Goal: Task Accomplishment & Management: Use online tool/utility

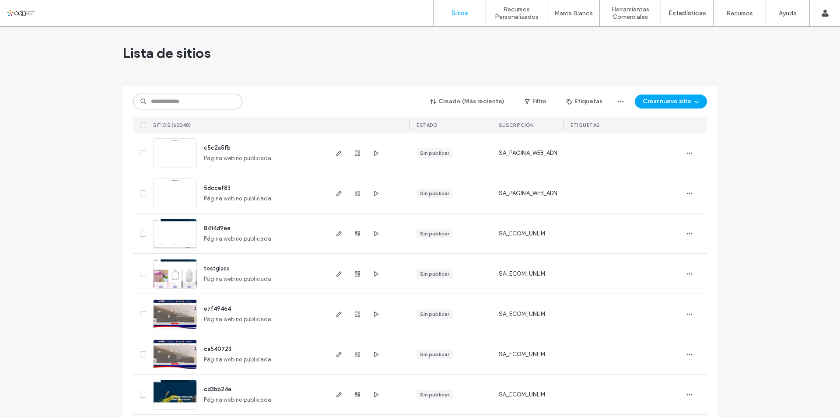
click at [176, 97] on input at bounding box center [187, 102] width 109 height 16
paste input "*********"
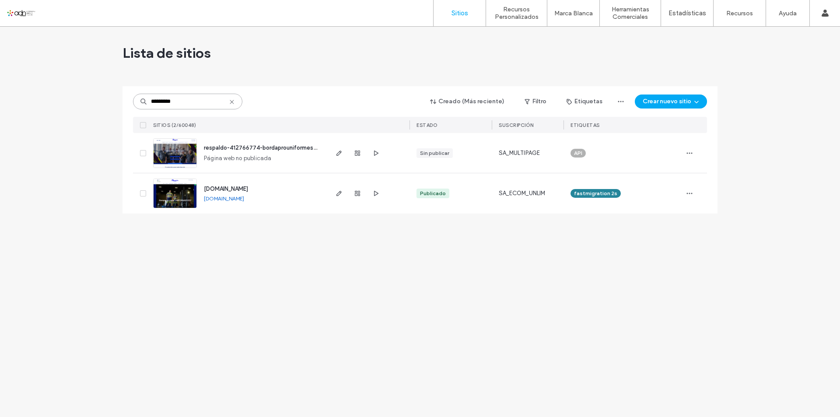
type input "*********"
click at [175, 190] on img at bounding box center [175, 209] width 43 height 60
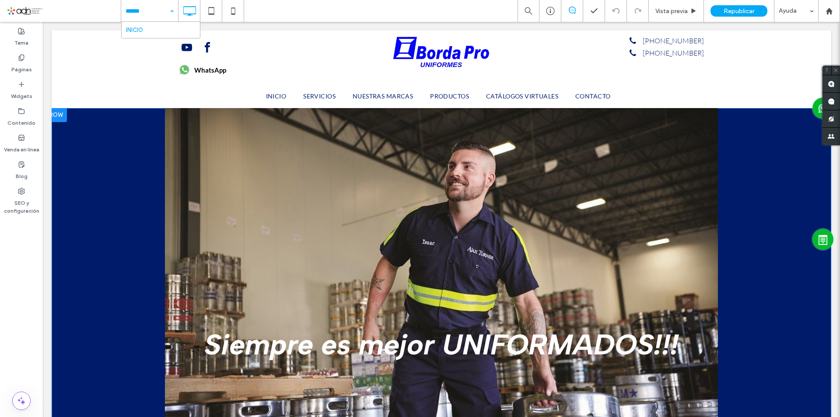
click at [127, 145] on div at bounding box center [442, 289] width 780 height 363
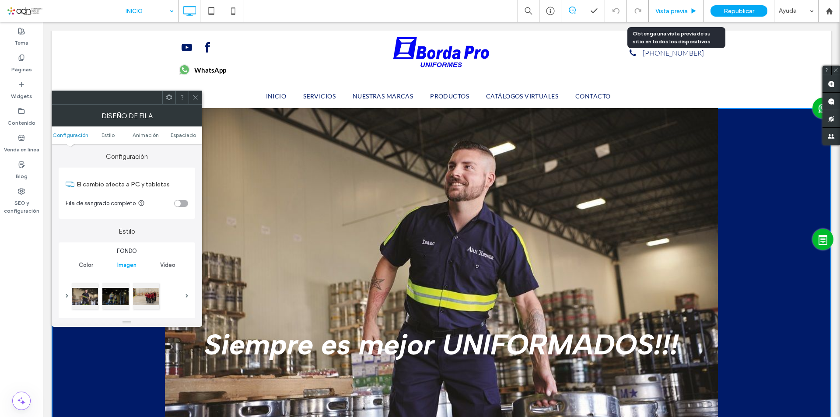
drag, startPoint x: 664, startPoint y: 10, endPoint x: 443, endPoint y: 75, distance: 229.8
click at [664, 10] on span "Vista previa" at bounding box center [672, 10] width 32 height 7
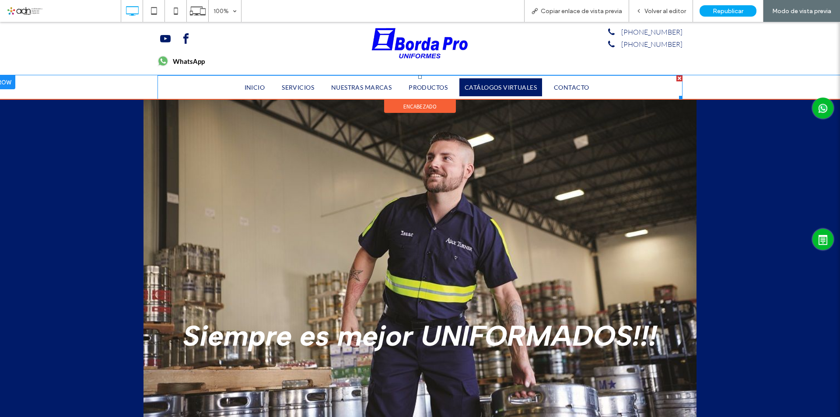
click at [481, 90] on span "CATÁLOGOS VIRTUALES" at bounding box center [501, 87] width 72 height 7
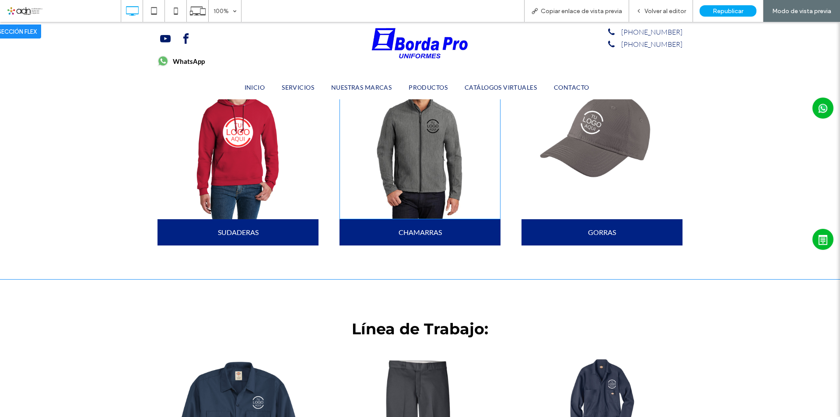
scroll to position [1975, 0]
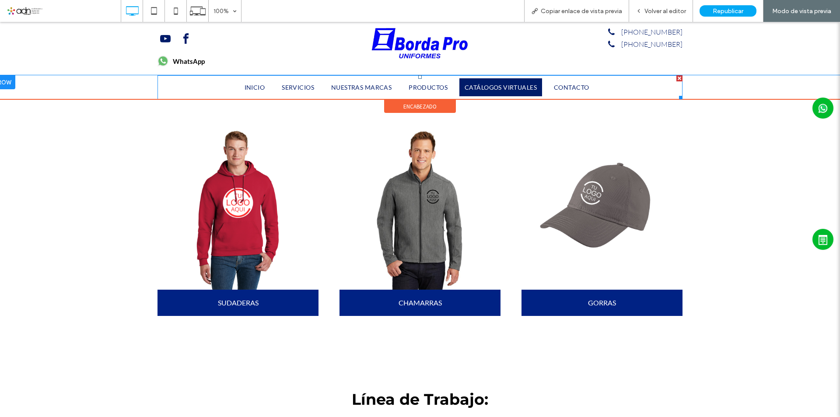
click at [499, 83] on link "CATÁLOGOS VIRTUALES" at bounding box center [501, 87] width 83 height 18
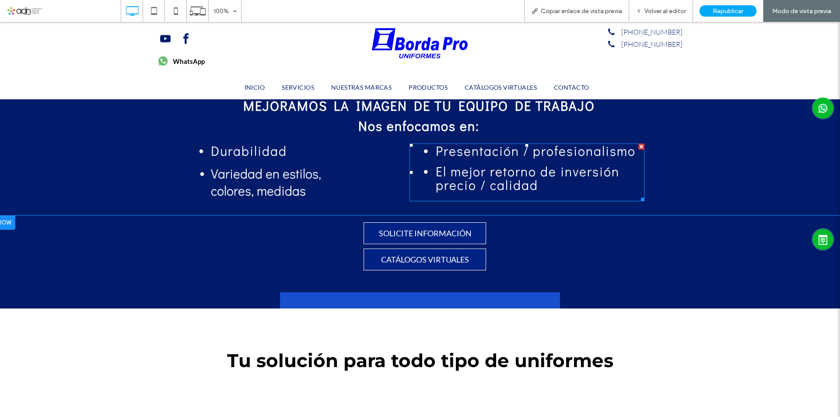
scroll to position [438, 0]
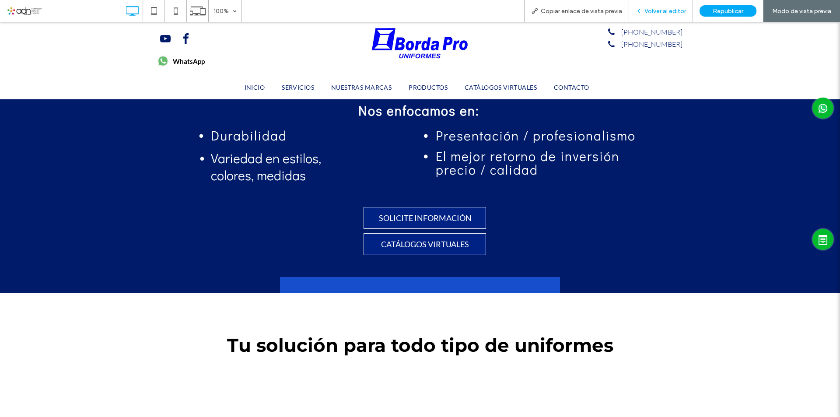
click at [669, 10] on span "Volver al editor" at bounding box center [666, 10] width 42 height 7
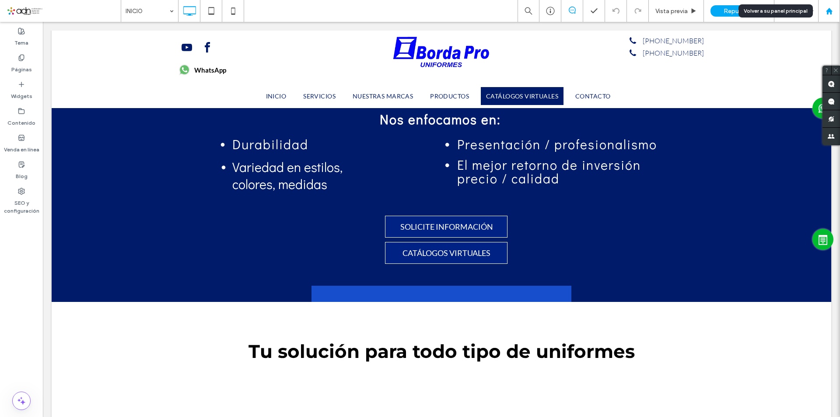
click at [827, 13] on icon at bounding box center [829, 10] width 7 height 7
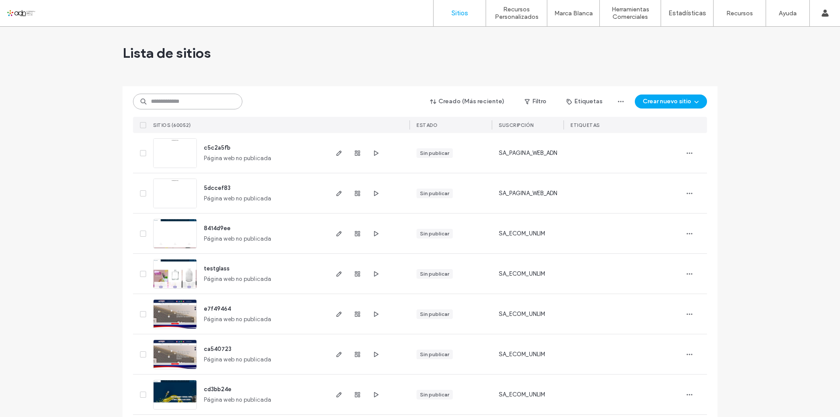
click at [176, 100] on input at bounding box center [187, 102] width 109 height 16
paste input "**********"
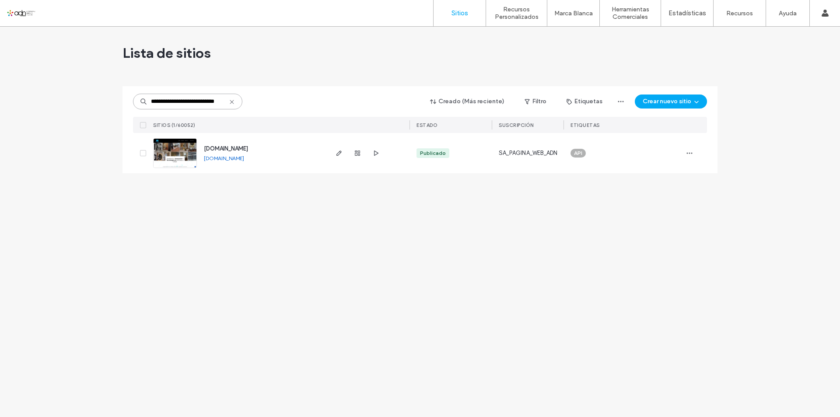
type input "**********"
click at [166, 152] on img at bounding box center [175, 169] width 43 height 60
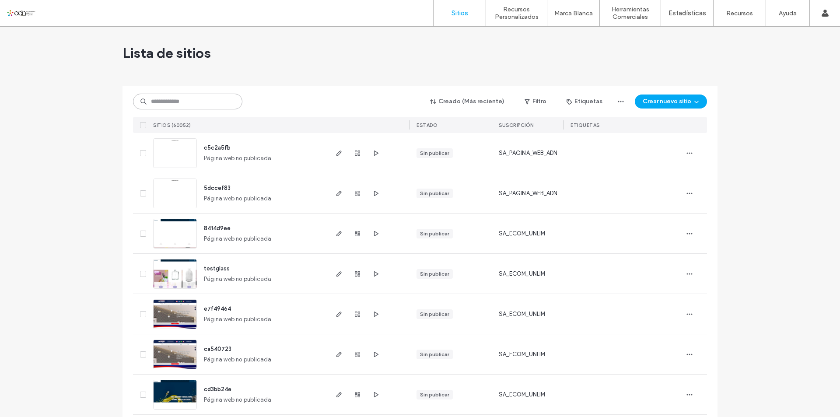
click at [189, 105] on input at bounding box center [187, 102] width 109 height 16
click at [172, 98] on input at bounding box center [187, 102] width 109 height 16
paste input "**********"
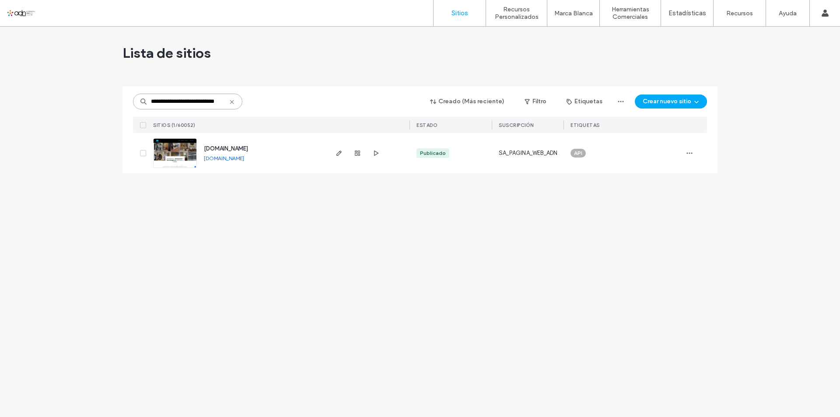
type input "**********"
click at [178, 146] on img at bounding box center [175, 169] width 43 height 60
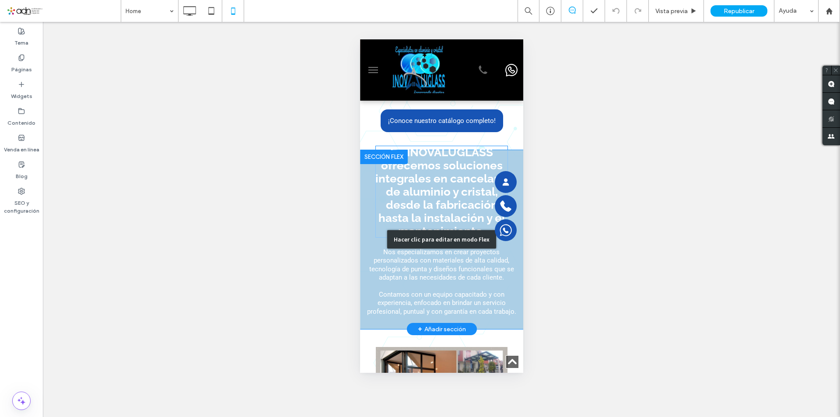
click at [427, 218] on div "Hacer clic para editar en modo Flex" at bounding box center [441, 239] width 163 height 179
click at [428, 218] on div "Hacer visible? Sí Hacer visible? Sí" at bounding box center [442, 219] width 798 height 395
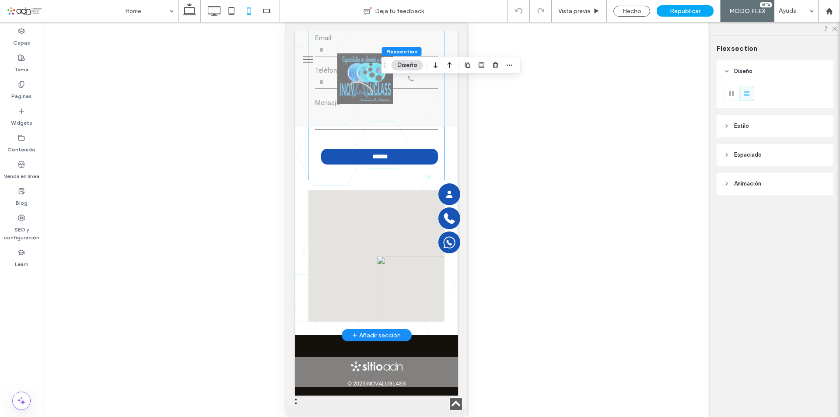
scroll to position [4359, 0]
type input "**"
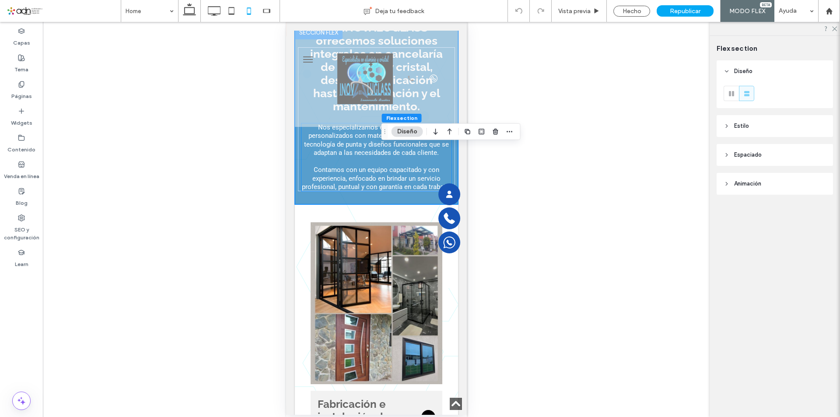
scroll to position [2126, 0]
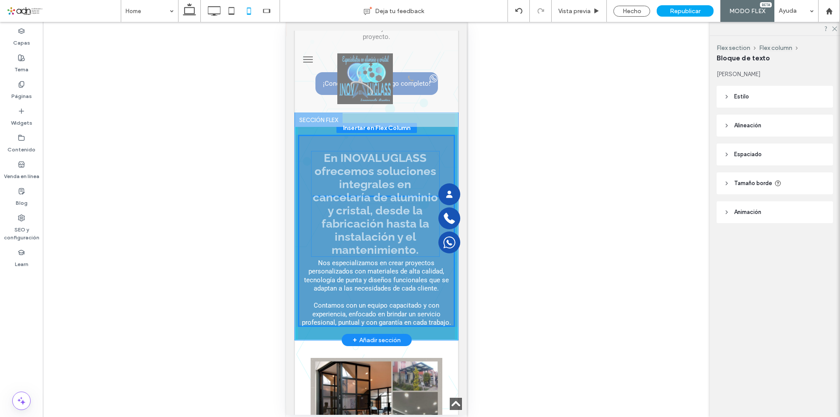
drag, startPoint x: 359, startPoint y: 156, endPoint x: 362, endPoint y: 166, distance: 9.9
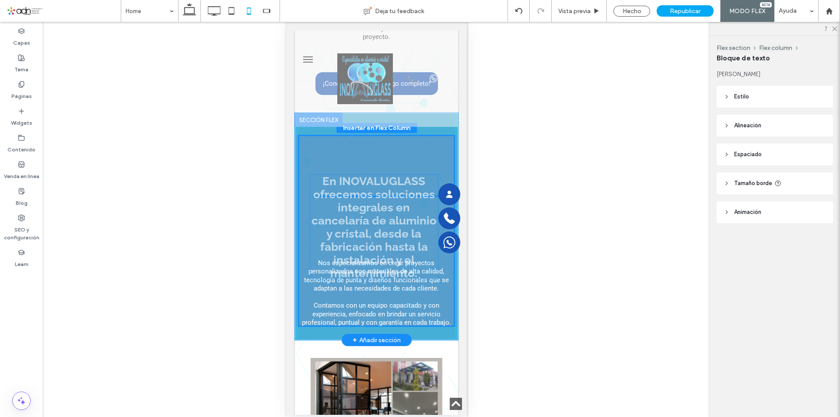
drag, startPoint x: 368, startPoint y: 179, endPoint x: 369, endPoint y: 211, distance: 32.8
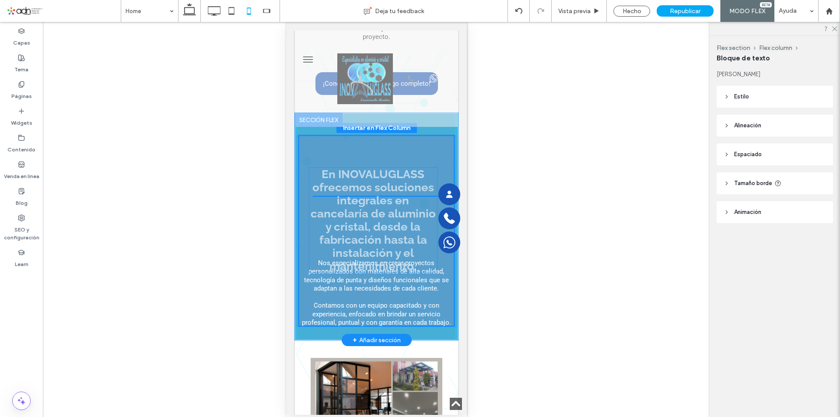
drag, startPoint x: 373, startPoint y: 200, endPoint x: 373, endPoint y: 225, distance: 25.8
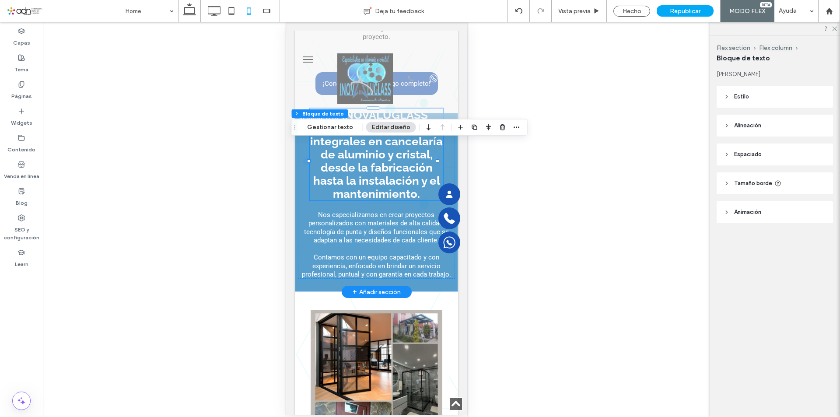
click at [374, 200] on span "En INOVALUGLASS ofrecemos soluciones integrales en cancelaría de aluminio y cri…" at bounding box center [376, 155] width 133 height 92
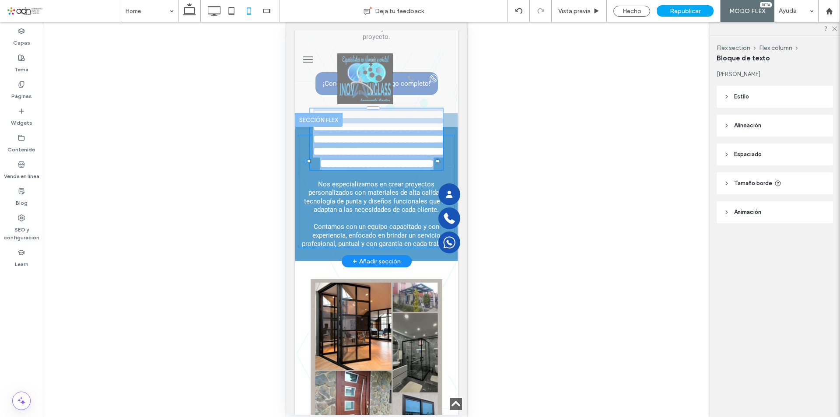
type input "*******"
type input "**"
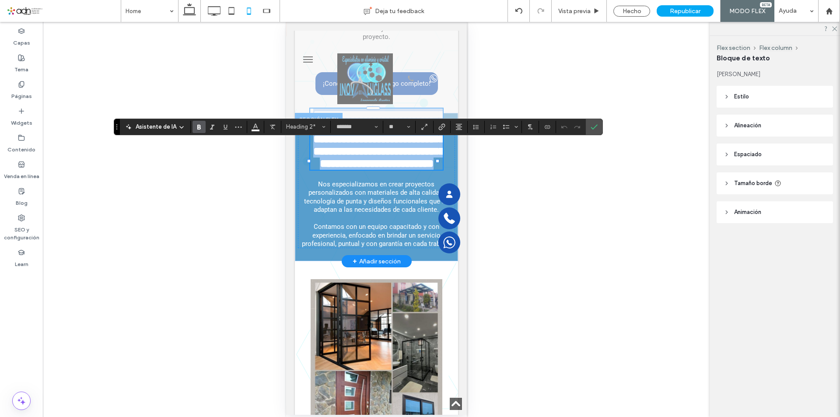
click at [380, 169] on span "**********" at bounding box center [378, 139] width 131 height 60
click at [312, 170] on h2 "**********" at bounding box center [376, 139] width 133 height 61
click at [316, 248] on div "**********" at bounding box center [376, 191] width 157 height 113
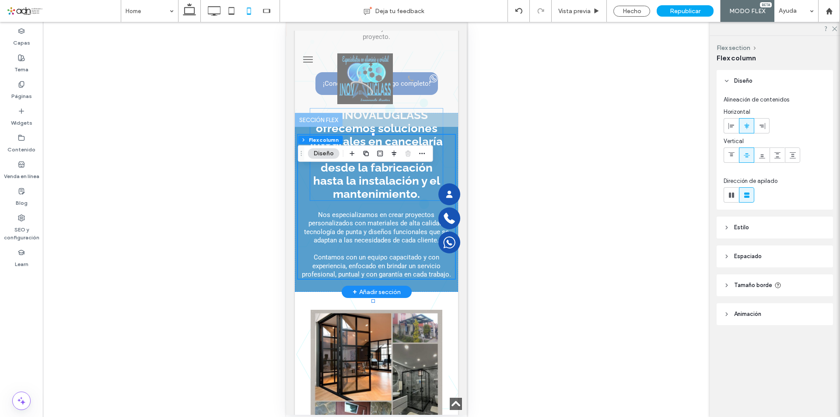
click at [320, 200] on h2 "En INOVALUGLASS ofrecemos soluciones integrales en cancelaría de aluminio y cri…" at bounding box center [376, 155] width 133 height 92
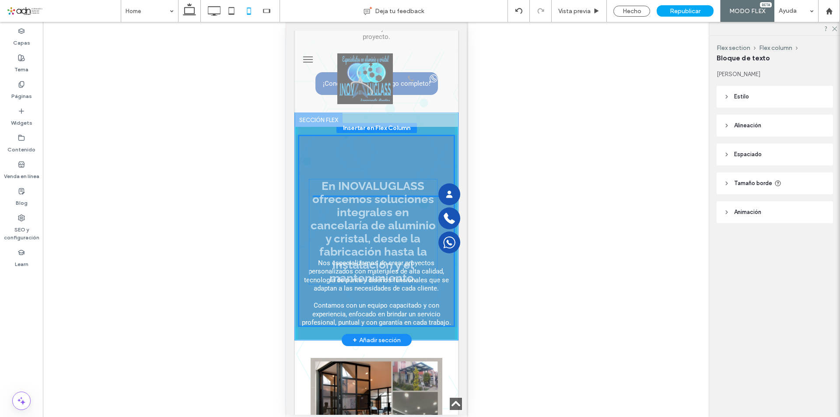
drag, startPoint x: 311, startPoint y: 245, endPoint x: 311, endPoint y: 282, distance: 37.6
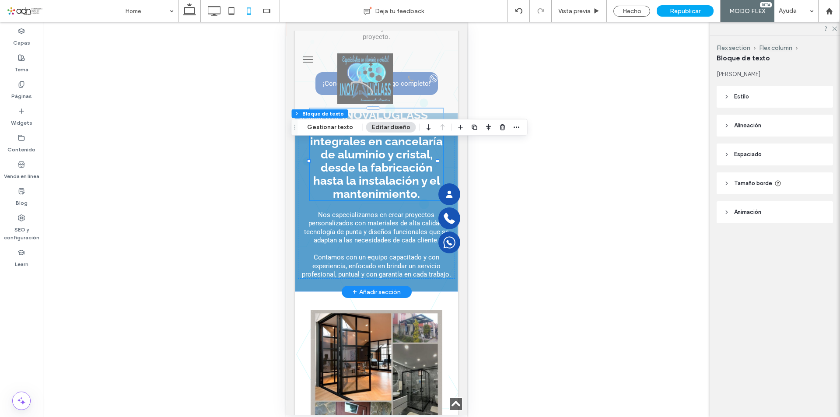
click at [357, 152] on span "En INOVALUGLASS ofrecemos soluciones integrales en cancelaría de aluminio y cri…" at bounding box center [376, 155] width 133 height 92
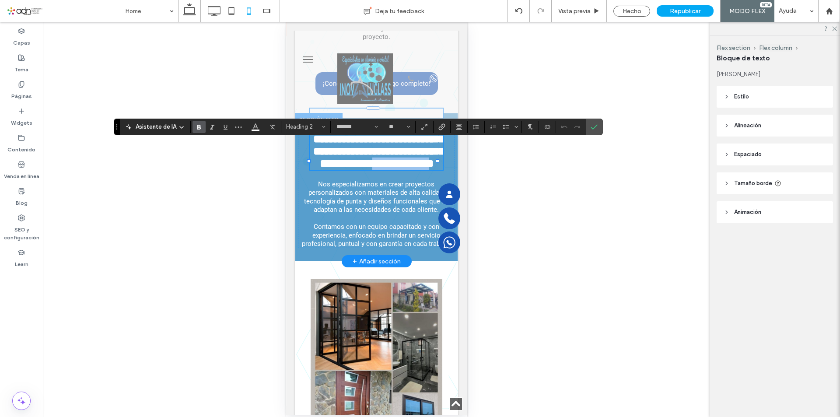
type input "*******"
type input "**"
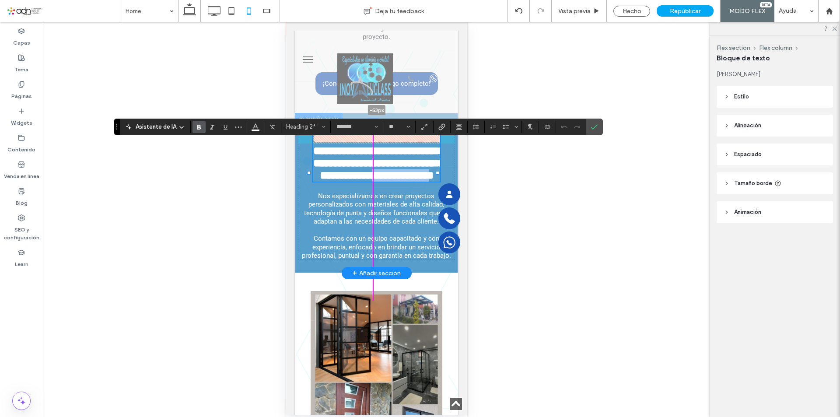
drag, startPoint x: 373, startPoint y: 142, endPoint x: 373, endPoint y: 154, distance: 11.8
click at [373, 122] on div at bounding box center [373, 120] width 14 height 4
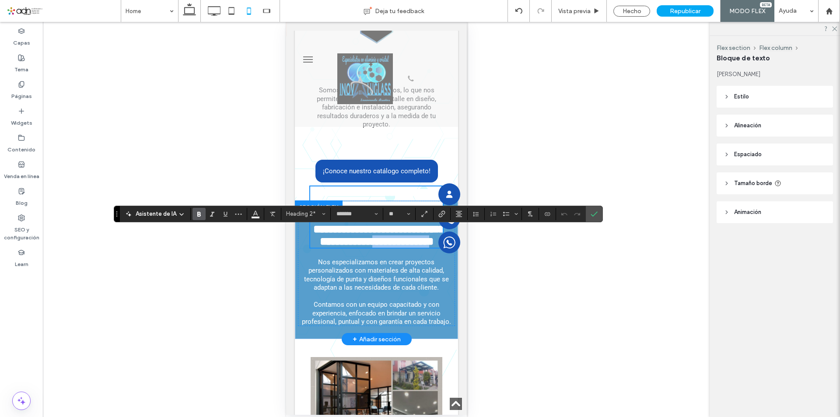
scroll to position [2082, 0]
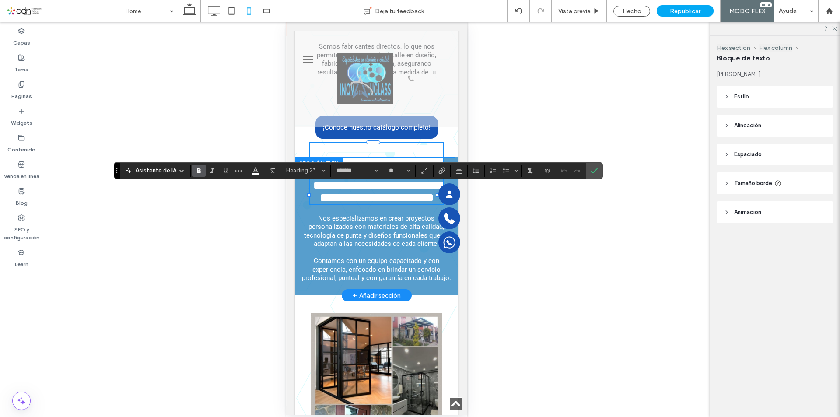
click at [309, 282] on div "**********" at bounding box center [376, 219] width 157 height 125
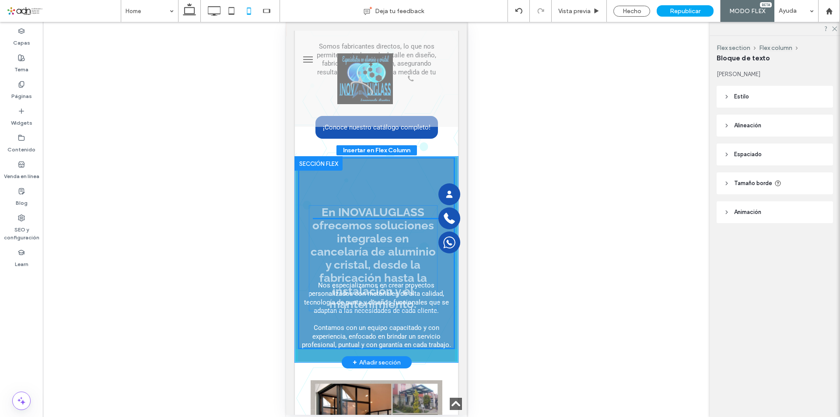
drag, startPoint x: 327, startPoint y: 256, endPoint x: 327, endPoint y: 286, distance: 29.8
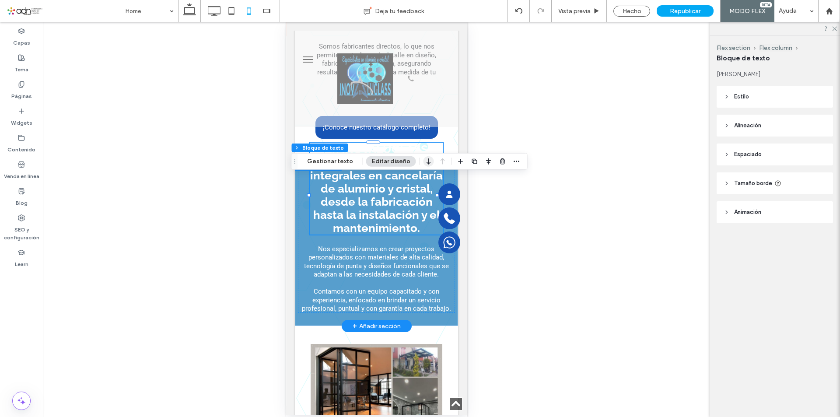
click at [427, 163] on icon "button" at bounding box center [429, 162] width 11 height 16
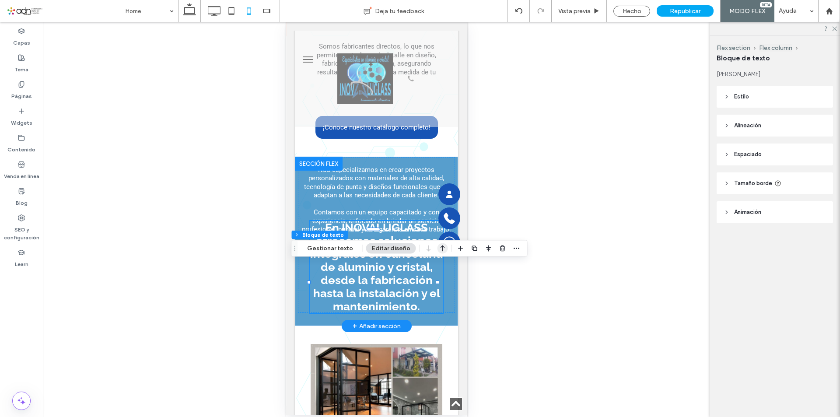
click at [441, 250] on use "button" at bounding box center [443, 249] width 4 height 6
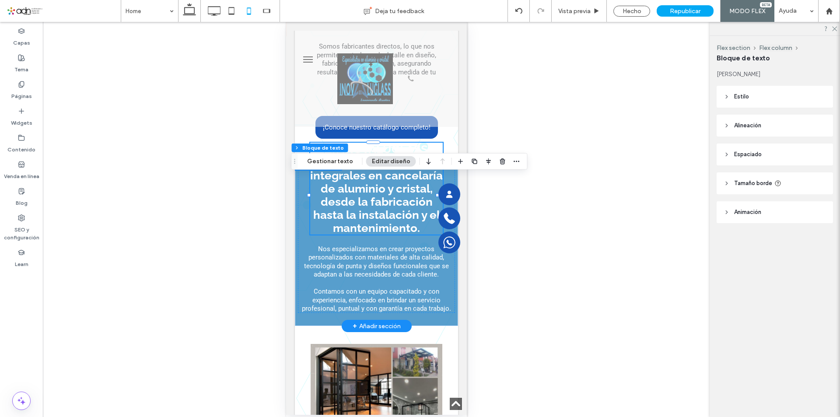
click at [310, 179] on h2 "En INOVALUGLASS ofrecemos soluciones integrales en cancelaría de aluminio y cri…" at bounding box center [376, 189] width 133 height 92
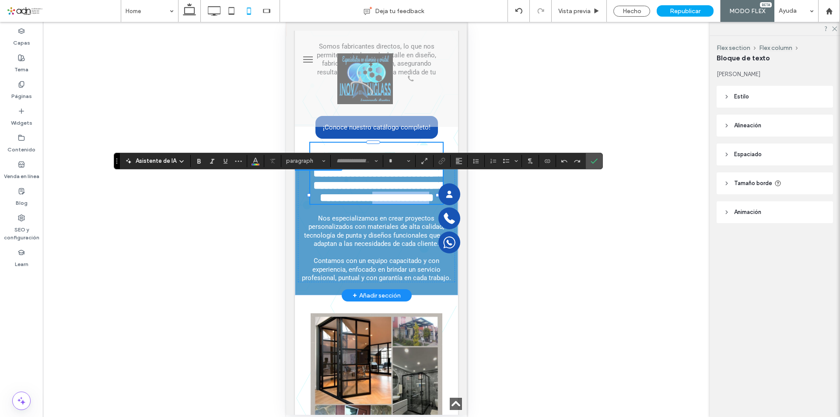
type input "*******"
type input "**"
click at [308, 279] on div "**********" at bounding box center [376, 219] width 157 height 125
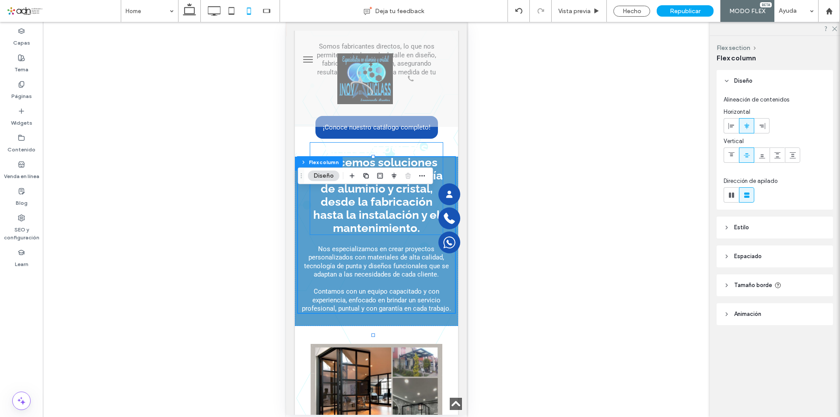
click at [310, 235] on h2 "En INOVALUGLASS ofrecemos soluciones integrales en cancelaría de aluminio y cri…" at bounding box center [376, 189] width 133 height 92
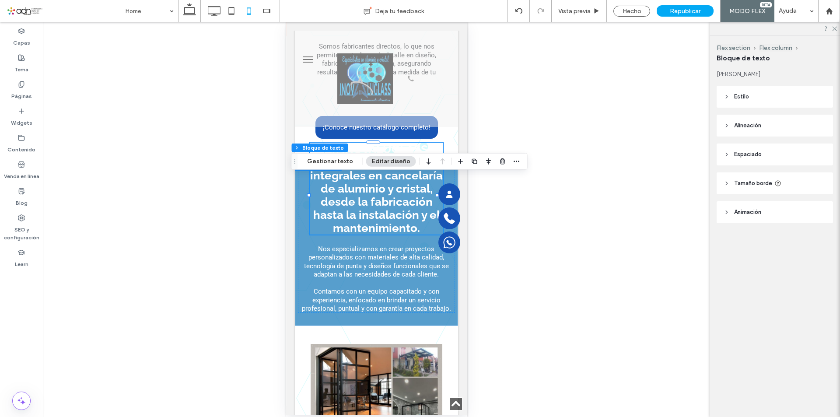
click at [310, 231] on h2 "En INOVALUGLASS ofrecemos soluciones integrales en cancelaría de aluminio y cri…" at bounding box center [376, 189] width 133 height 92
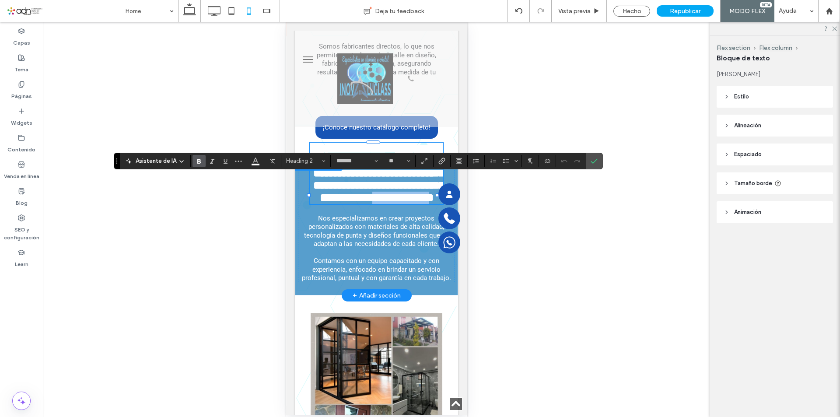
type input "*******"
type input "**"
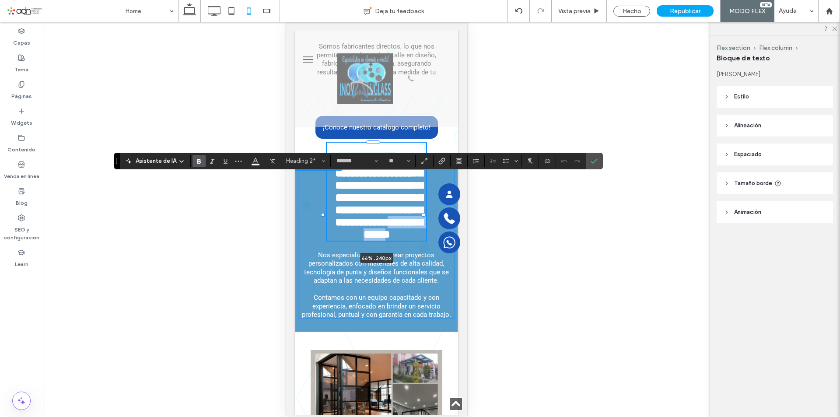
drag, startPoint x: 309, startPoint y: 229, endPoint x: 323, endPoint y: 229, distance: 14.0
click at [323, 229] on div "**********" at bounding box center [376, 245] width 163 height 176
type input "**"
type input "****"
click at [286, 22] on lt-div at bounding box center [286, 22] width 0 height 0
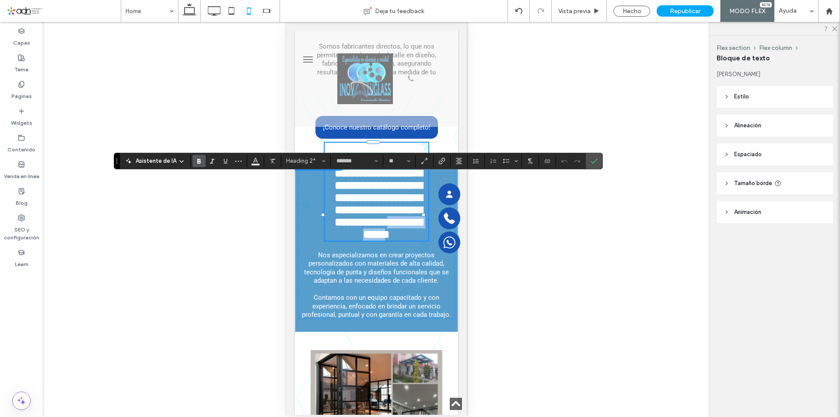
select select "**"
click at [286, 22] on lt-span at bounding box center [286, 22] width 0 height 0
click at [565, 245] on div "Hacer visible? Sí Hacer visible? Sí" at bounding box center [376, 219] width 667 height 395
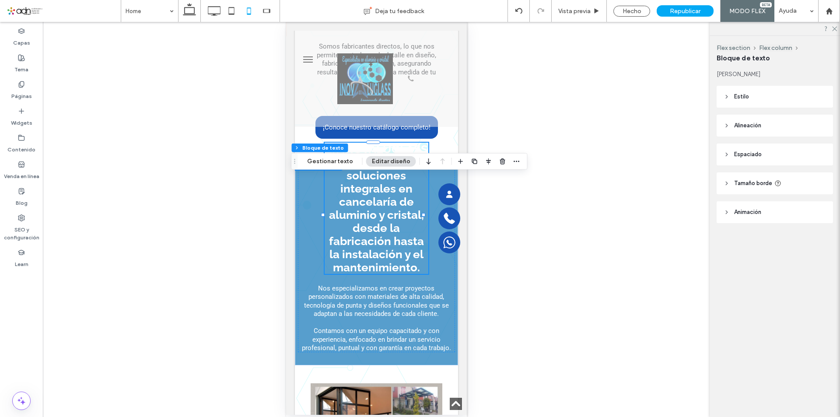
click at [559, 231] on div "Hacer visible? Sí Hacer visible? Sí" at bounding box center [376, 219] width 667 height 395
drag, startPoint x: 437, startPoint y: 289, endPoint x: 805, endPoint y: 292, distance: 367.3
click at [437, 289] on div "En INOVALUGLASS ofrecemos soluciones integrales en cancelaría de aluminio y cri…" at bounding box center [376, 254] width 157 height 195
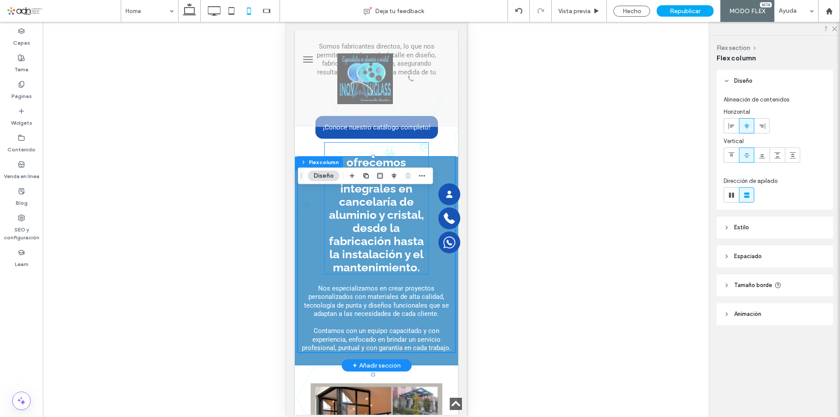
click at [363, 260] on span "En INOVALUGLASS ofrecemos soluciones integrales en cancelaría de aluminio y cri…" at bounding box center [376, 208] width 103 height 131
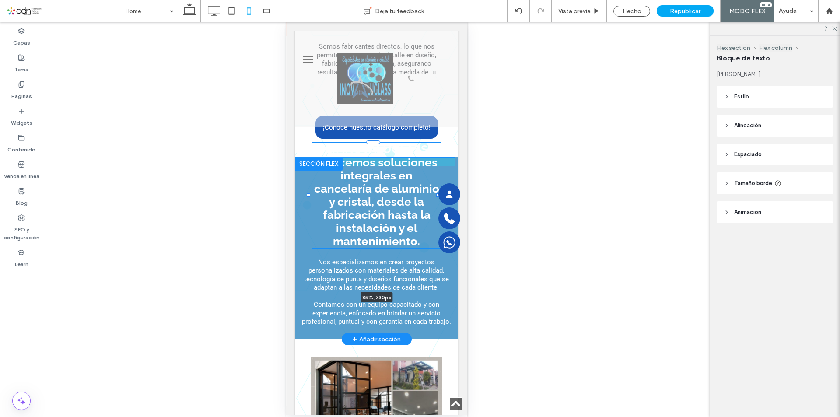
drag, startPoint x: 323, startPoint y: 248, endPoint x: 309, endPoint y: 250, distance: 14.6
click at [309, 250] on div "En INOVALUGLASS ofrecemos soluciones integrales en cancelaría de aluminio y cri…" at bounding box center [376, 248] width 163 height 183
type input "**"
type input "****"
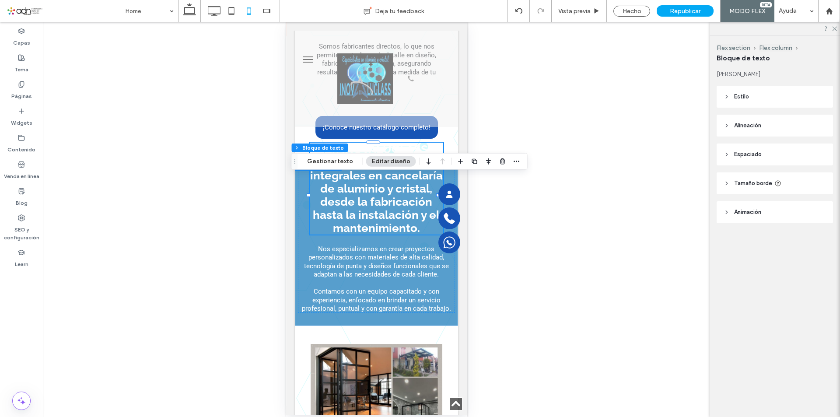
click at [563, 261] on div "Hacer visible? Sí Hacer visible? Sí" at bounding box center [376, 219] width 667 height 395
click at [457, 275] on body "Click To Paste INICIO SERVICIOS CONTACTO Click To Paste Click To Paste Menu 55-…" at bounding box center [376, 273] width 181 height 4666
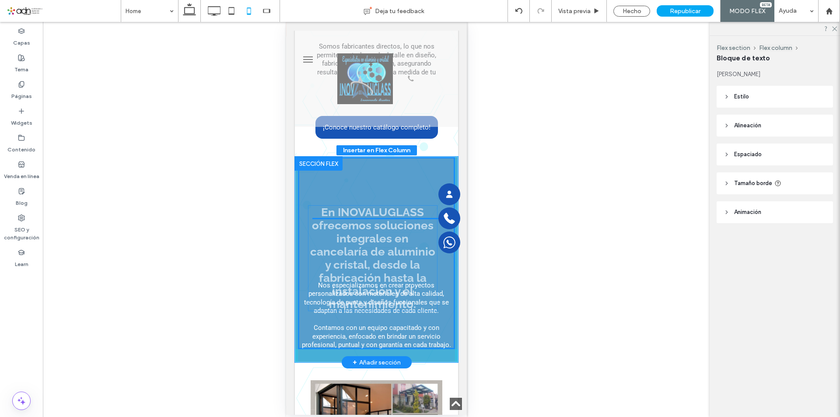
drag, startPoint x: 392, startPoint y: 238, endPoint x: 391, endPoint y: 267, distance: 29.8
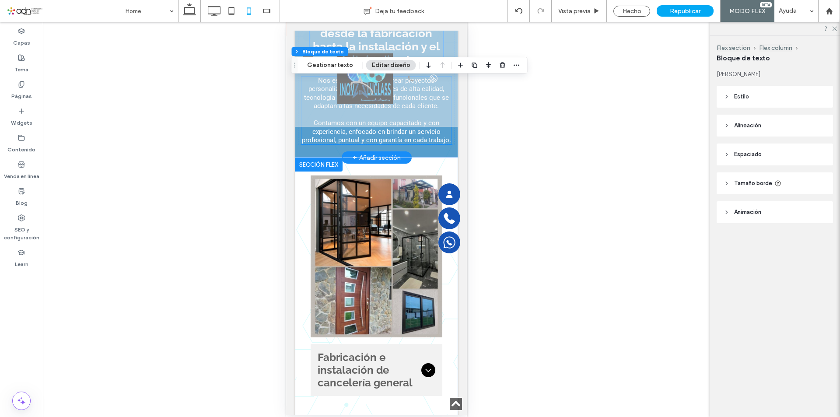
scroll to position [2120, 0]
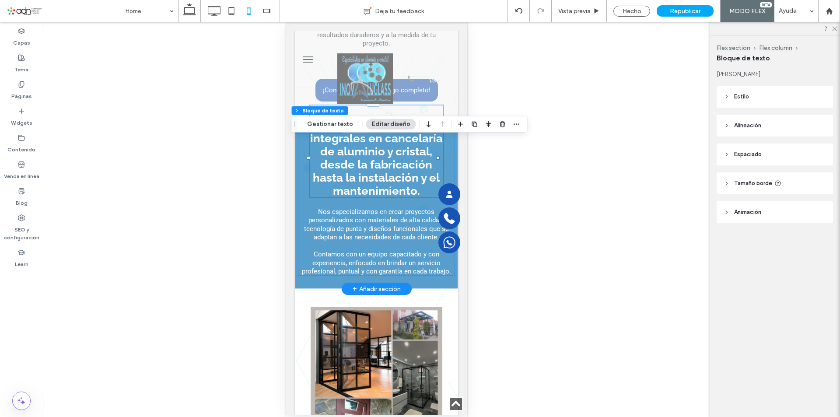
click at [313, 197] on h2 "En INOVALUGLASS ofrecemos soluciones integrales en cancelaría de aluminio y cri…" at bounding box center [376, 151] width 134 height 92
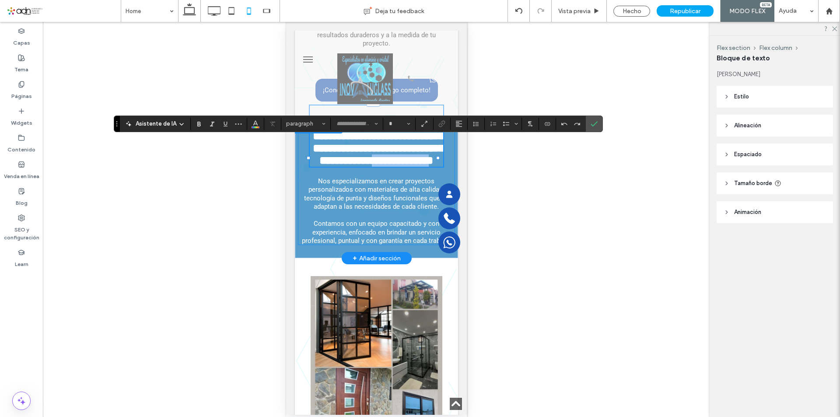
type input "*******"
type input "**"
click at [313, 167] on h2 "**********" at bounding box center [376, 135] width 134 height 61
click at [418, 167] on h2 "**********" at bounding box center [376, 135] width 134 height 61
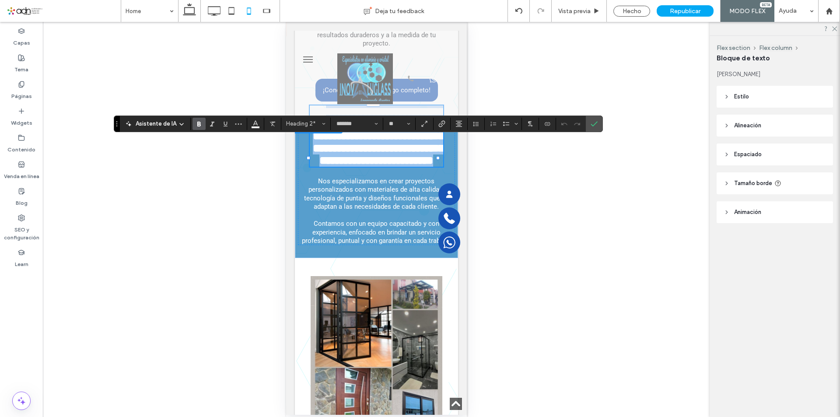
drag, startPoint x: 417, startPoint y: 240, endPoint x: 337, endPoint y: 145, distance: 124.9
click at [337, 145] on h2 "**********" at bounding box center [376, 135] width 134 height 61
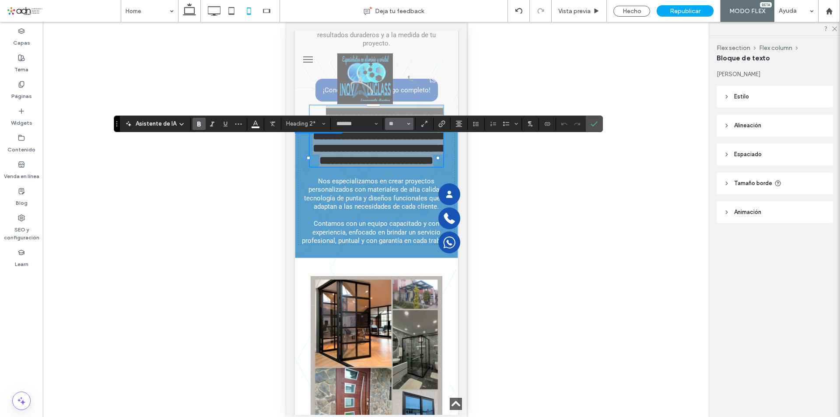
click at [408, 125] on icon "Tamaño borde" at bounding box center [409, 124] width 4 height 4
click at [402, 180] on label "18" at bounding box center [399, 180] width 28 height 12
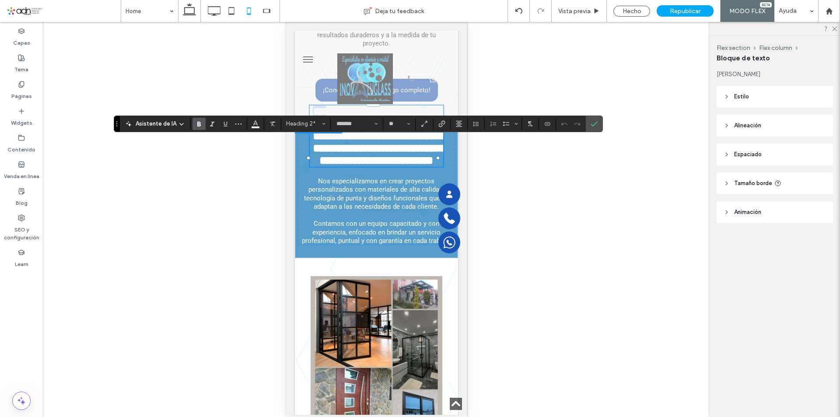
type input "**"
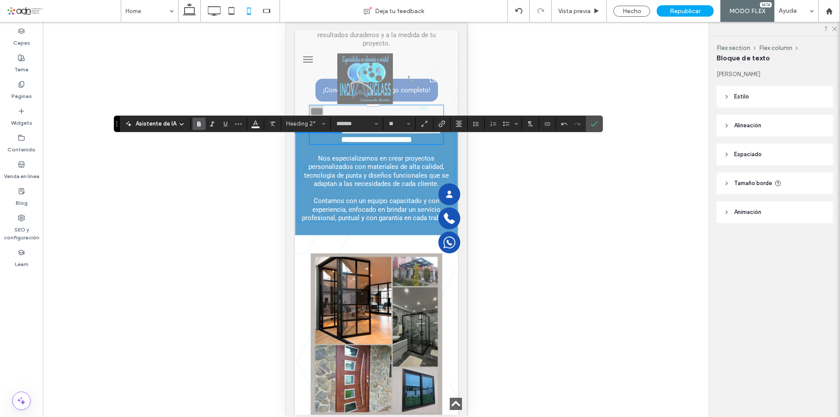
click at [536, 170] on div "Hacer visible? Sí Hacer visible? Sí" at bounding box center [376, 219] width 667 height 395
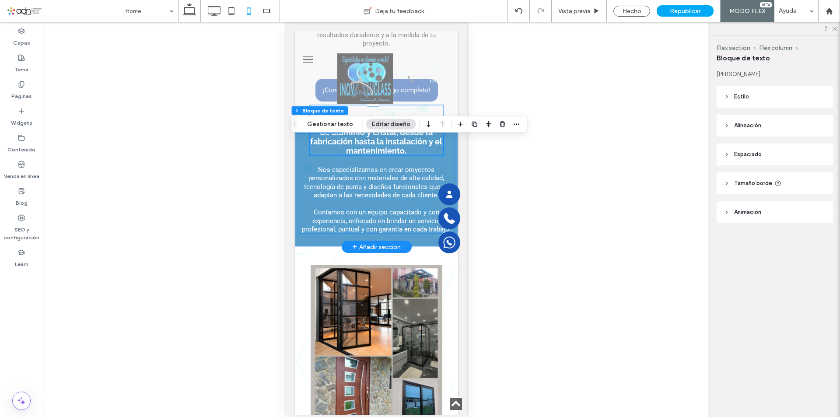
click at [369, 155] on span "INOVALUGLASS ofrecemos soluciones integrales en cancelaría de aluminio y crista…" at bounding box center [376, 132] width 134 height 47
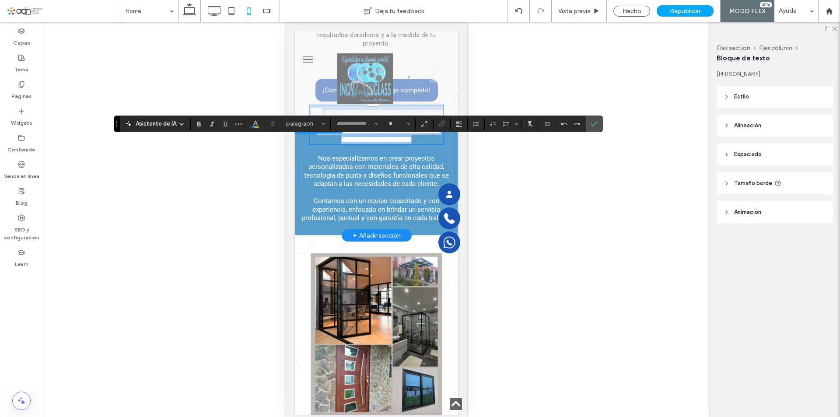
type input "*******"
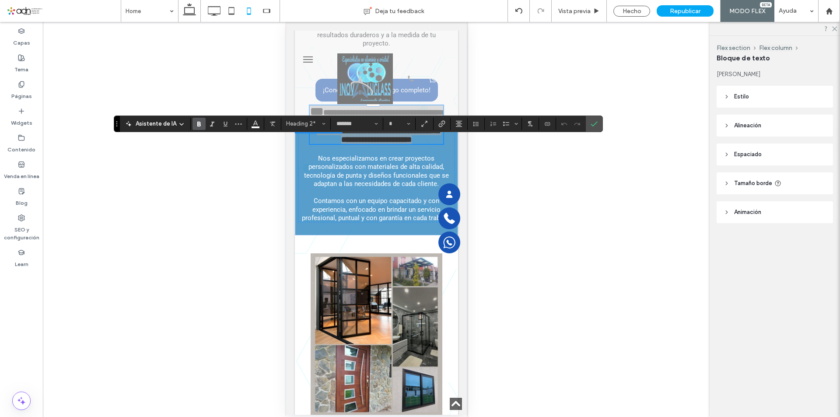
click at [559, 147] on div "Hacer visible? Sí Hacer visible? Sí" at bounding box center [376, 219] width 667 height 395
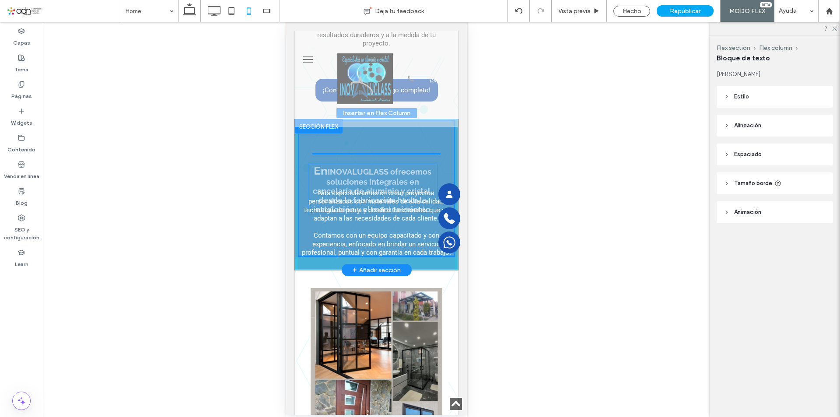
drag, startPoint x: 396, startPoint y: 165, endPoint x: 396, endPoint y: 191, distance: 25.4
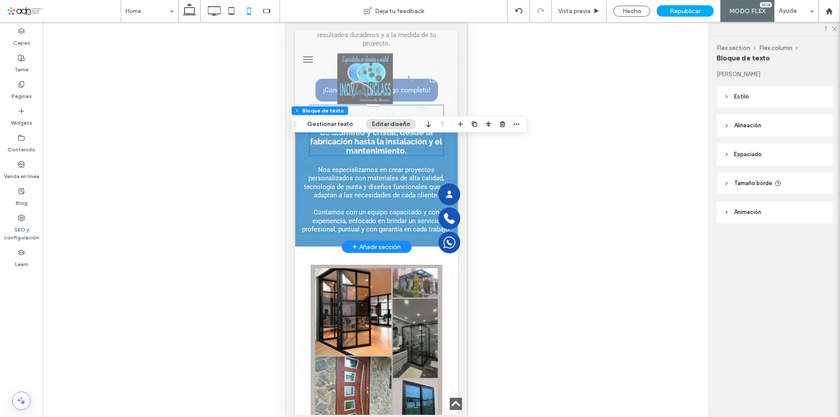
click at [377, 155] on span "INOVALUGLASS ofrecemos soluciones integrales en cancelaría de aluminio y crista…" at bounding box center [376, 132] width 134 height 47
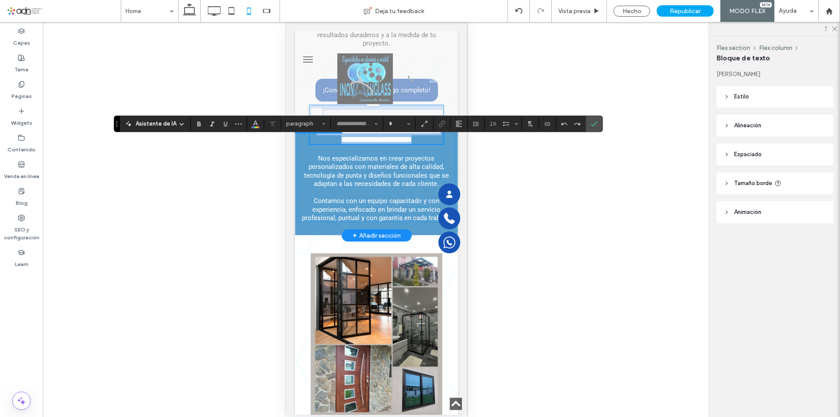
type input "*******"
click at [409, 122] on icon "Tamaño borde" at bounding box center [409, 124] width 4 height 4
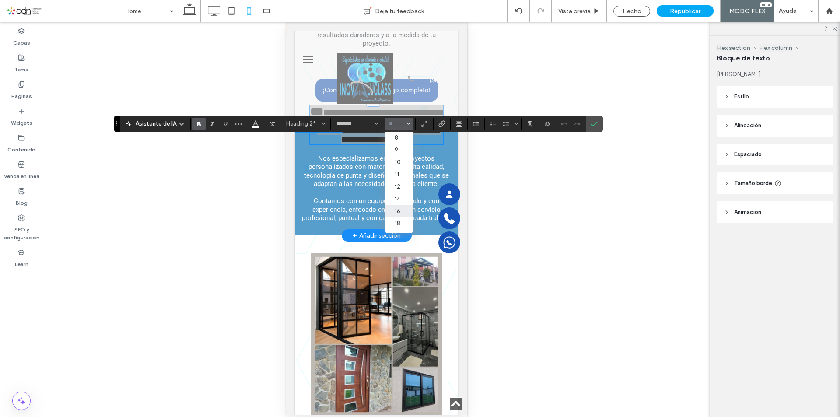
drag, startPoint x: 399, startPoint y: 214, endPoint x: 111, endPoint y: 167, distance: 291.8
click at [399, 214] on label "16" at bounding box center [399, 211] width 28 height 12
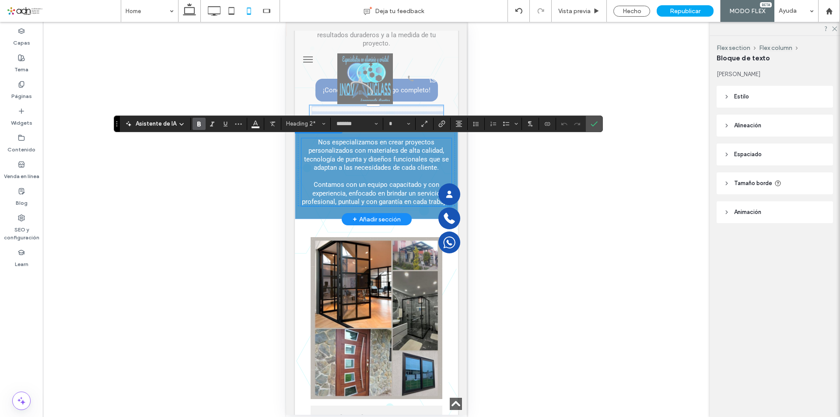
type input "**"
click at [561, 176] on div "Hacer visible? Sí Hacer visible? Sí" at bounding box center [376, 219] width 667 height 395
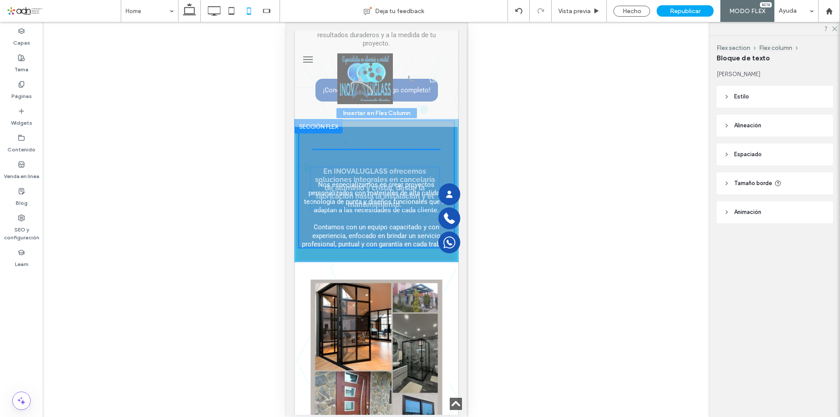
drag, startPoint x: 399, startPoint y: 150, endPoint x: 401, endPoint y: 178, distance: 27.6
drag, startPoint x: 388, startPoint y: 153, endPoint x: 387, endPoint y: 176, distance: 22.4
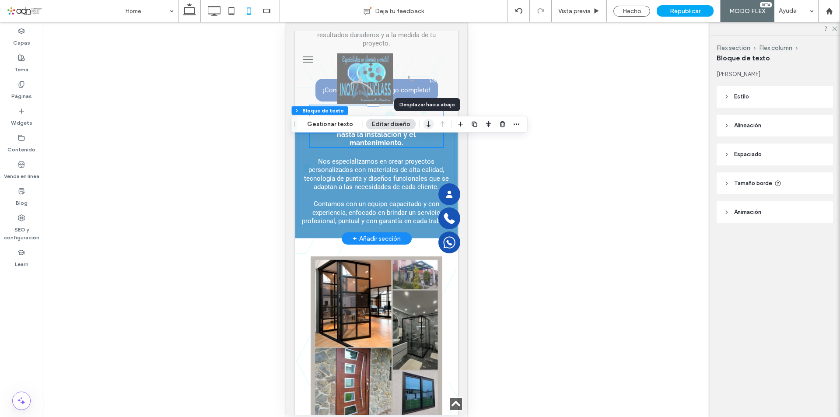
click at [429, 126] on icon "button" at bounding box center [429, 124] width 11 height 16
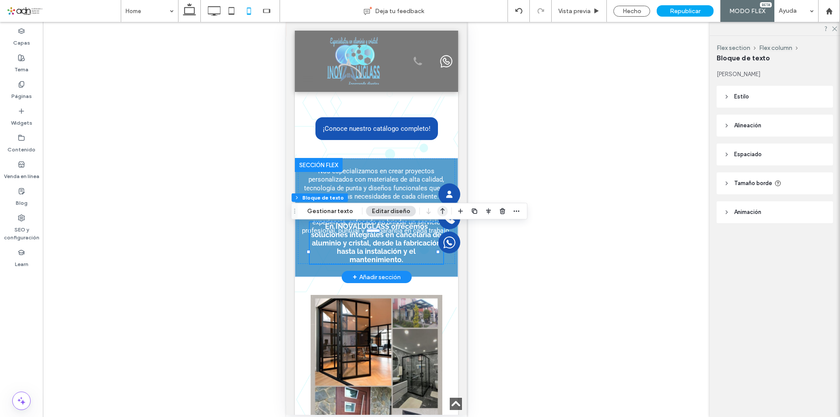
click at [439, 211] on icon "button" at bounding box center [443, 212] width 11 height 16
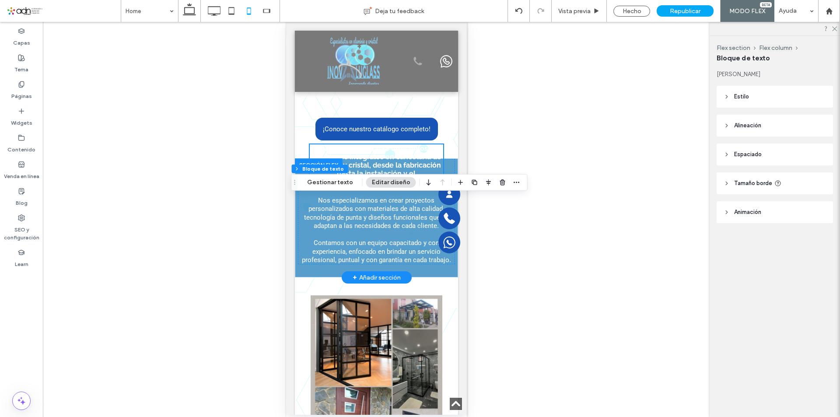
scroll to position [2032, 0]
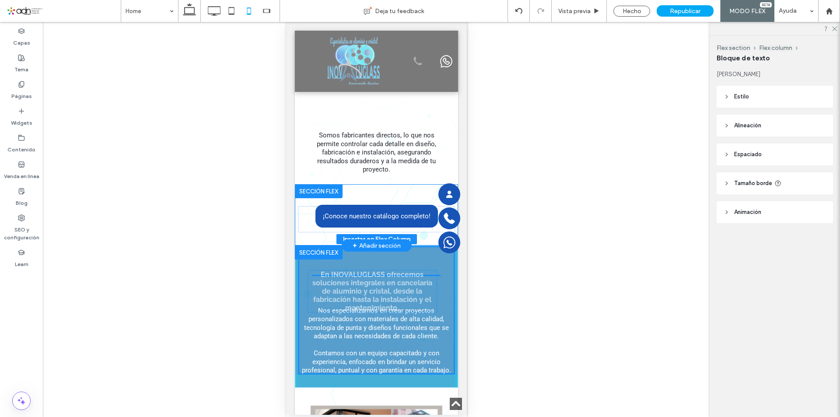
drag, startPoint x: 390, startPoint y: 268, endPoint x: 389, endPoint y: 274, distance: 5.8
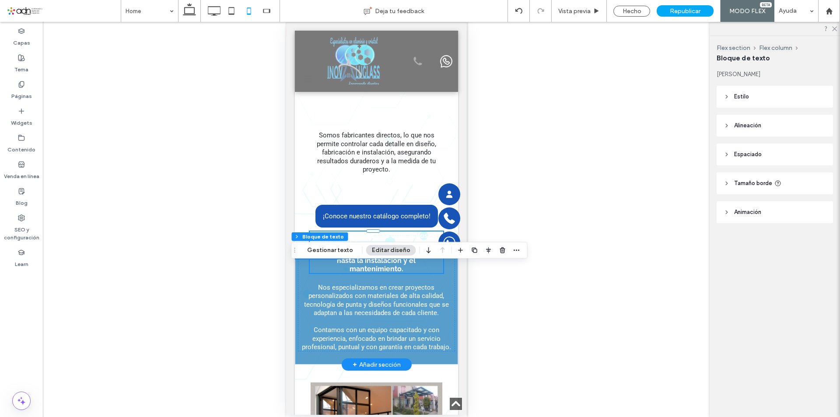
click at [375, 268] on span "En INOVALUGLASS ofrecemos soluciones integrales en cancelaría de aluminio y cri…" at bounding box center [376, 253] width 130 height 42
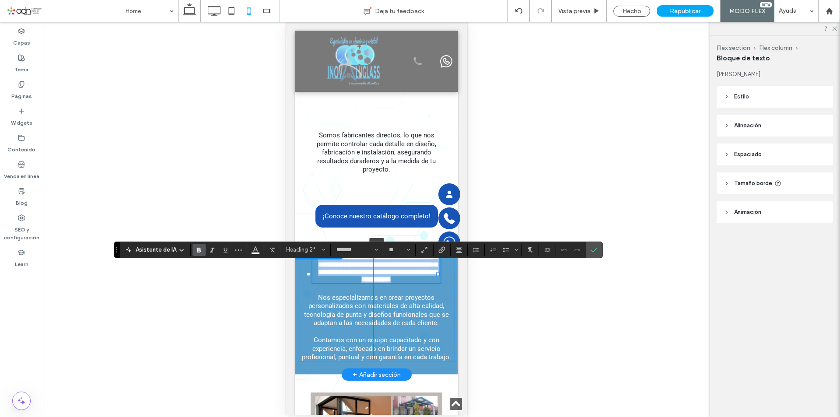
drag, startPoint x: 374, startPoint y: 264, endPoint x: 378, endPoint y: 286, distance: 22.2
click at [378, 255] on div at bounding box center [373, 253] width 14 height 4
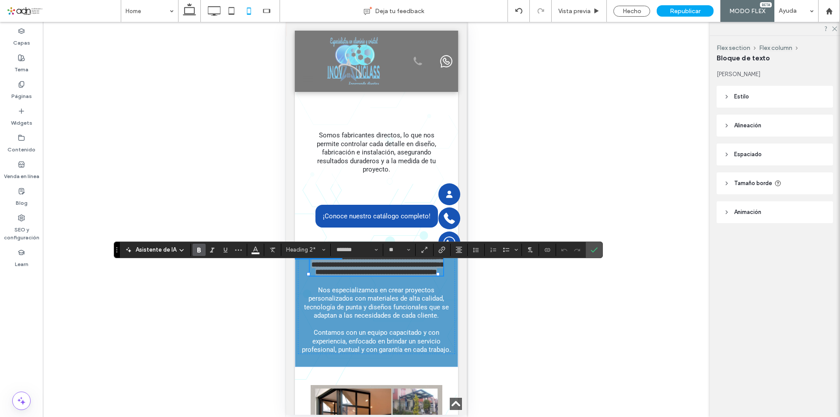
click at [506, 278] on div "Hacer visible? Sí Hacer visible? Sí" at bounding box center [376, 219] width 667 height 395
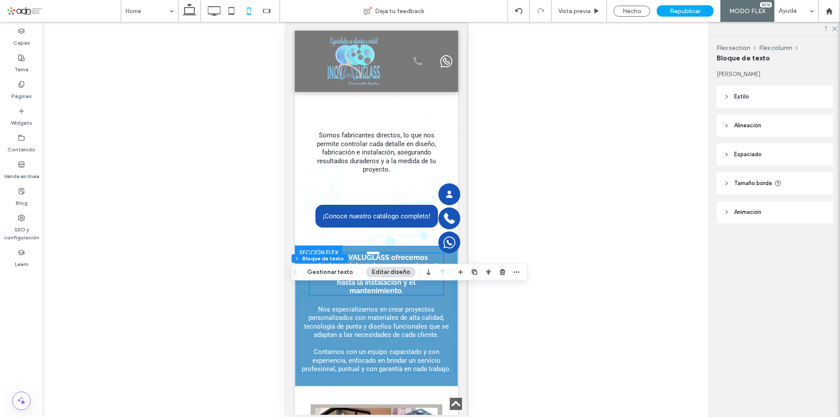
click at [507, 307] on div "Hacer visible? Sí Hacer visible? Sí" at bounding box center [376, 219] width 667 height 395
click at [387, 295] on span "En INOVALUGLASS ofrecemos soluciones integrales en cancelaría de aluminio y cri…" at bounding box center [376, 274] width 130 height 42
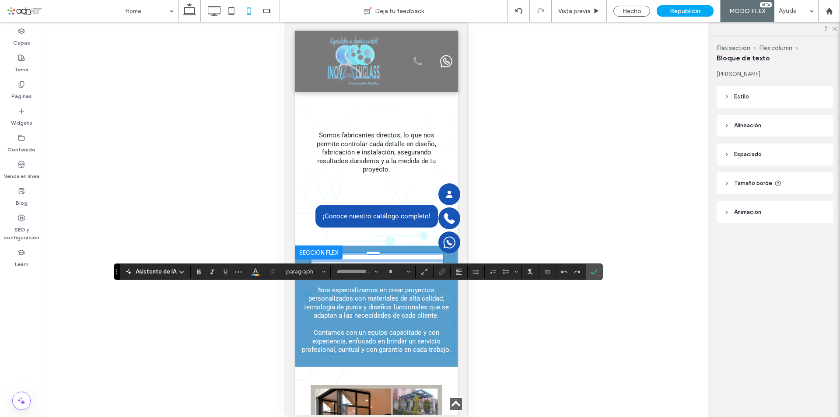
type input "*******"
type input "**"
click at [408, 272] on use "Tamaño borde" at bounding box center [408, 272] width 3 height 2
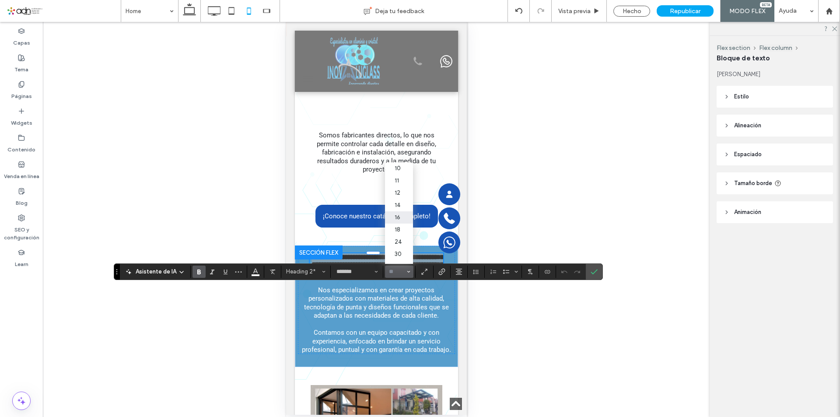
scroll to position [44, 0]
click at [401, 225] on label "24" at bounding box center [399, 223] width 28 height 12
type input "**"
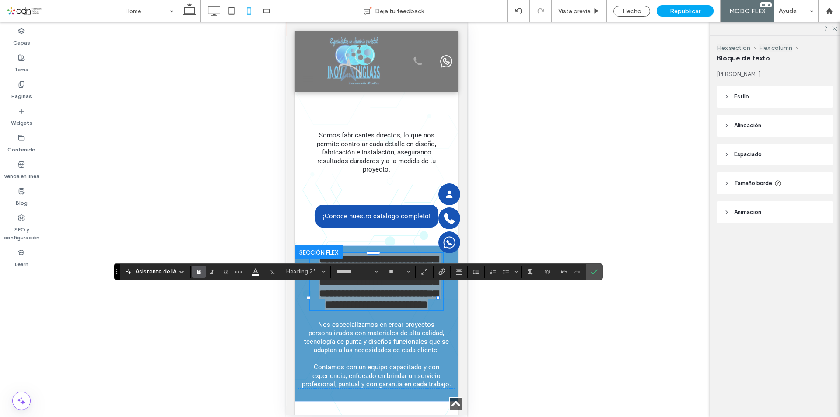
click at [541, 193] on div "Hacer visible? Sí Hacer visible? Sí" at bounding box center [376, 219] width 667 height 395
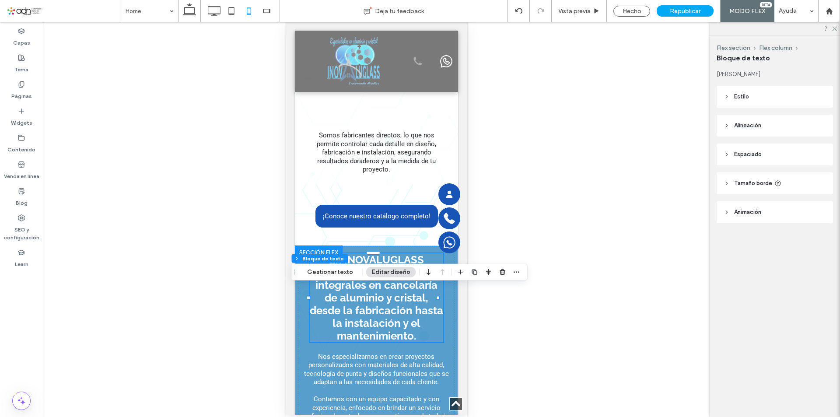
click at [577, 271] on div "Hacer visible? Sí Hacer visible? Sí" at bounding box center [376, 219] width 667 height 395
click at [497, 196] on div "Hacer visible? Sí Hacer visible? Sí" at bounding box center [376, 219] width 667 height 395
click at [288, 197] on body "Click To Paste INICIO SERVICIOS CONTACTO Click To Paste Click To Paste Menu 55-…" at bounding box center [376, 349] width 181 height 4719
click at [572, 209] on div "Hacer visible? Sí Hacer visible? Sí" at bounding box center [376, 219] width 667 height 395
click at [836, 28] on use at bounding box center [835, 29] width 5 height 5
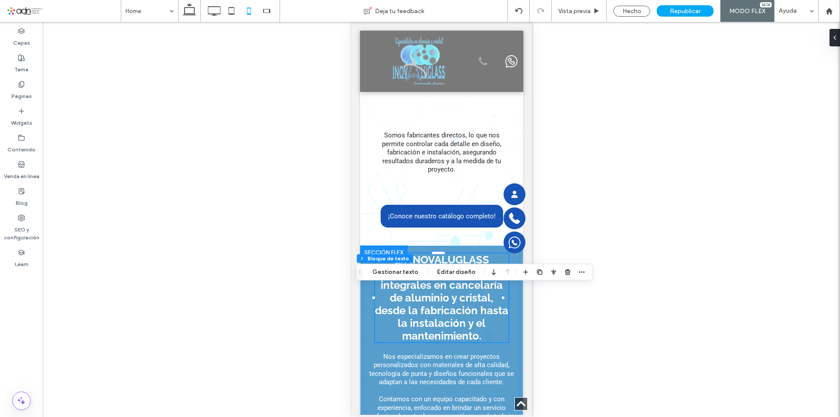
click at [587, 205] on div "Hacer visible? Sí Hacer visible? Sí" at bounding box center [442, 219] width 798 height 395
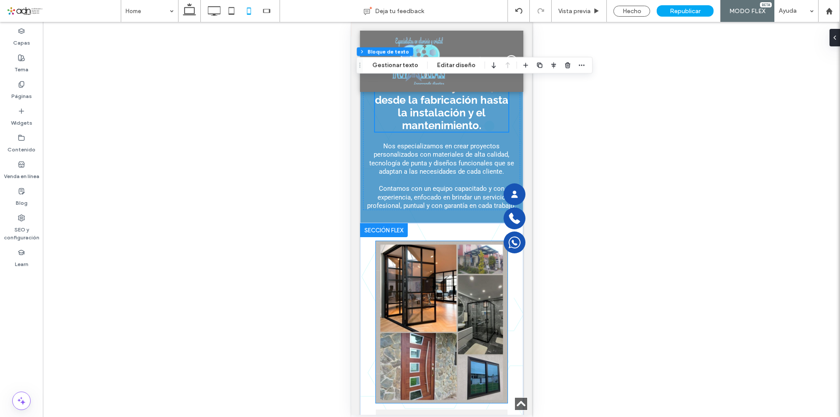
scroll to position [2201, 0]
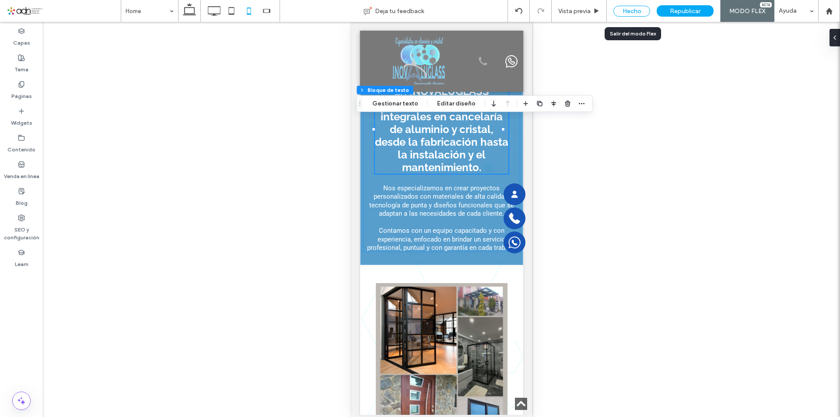
click at [623, 12] on div "Hecho" at bounding box center [632, 11] width 37 height 11
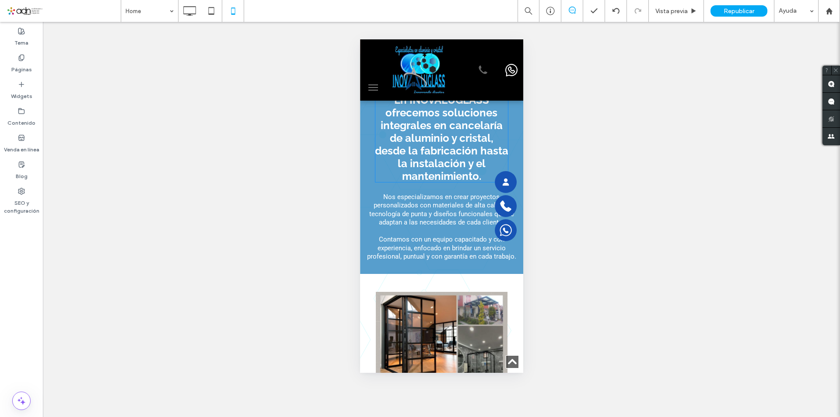
scroll to position [2206, 0]
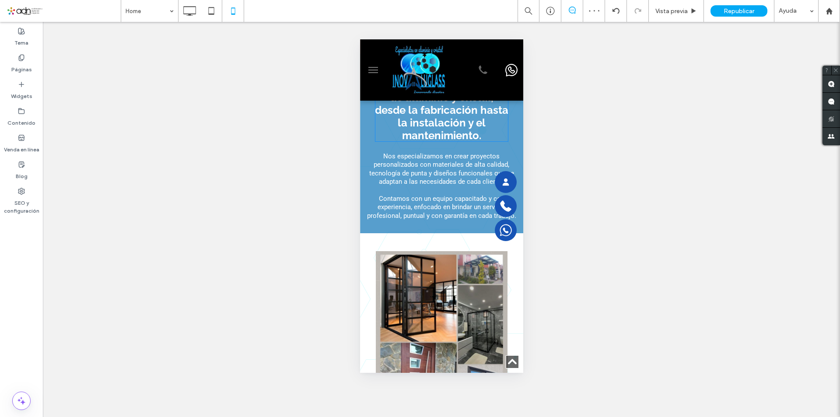
click at [579, 176] on div "Hacer visible? Sí Hacer visible? Sí" at bounding box center [442, 219] width 798 height 395
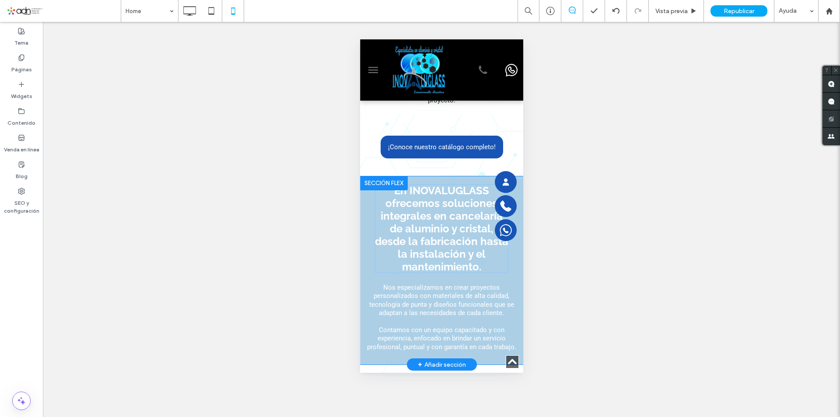
scroll to position [2119, 0]
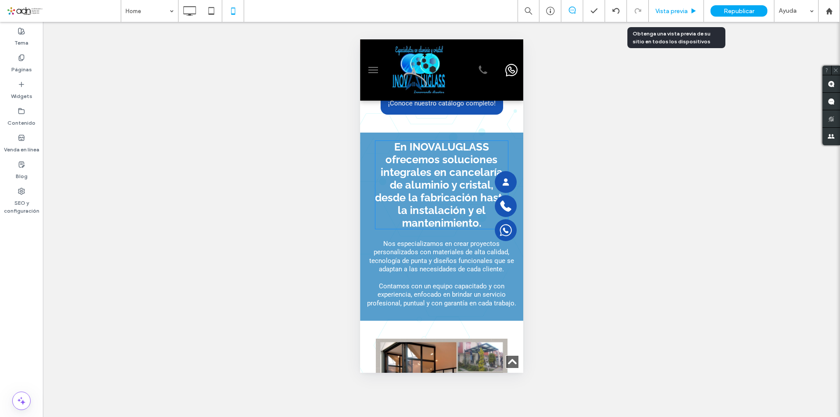
click at [667, 10] on span "Vista previa" at bounding box center [672, 10] width 32 height 7
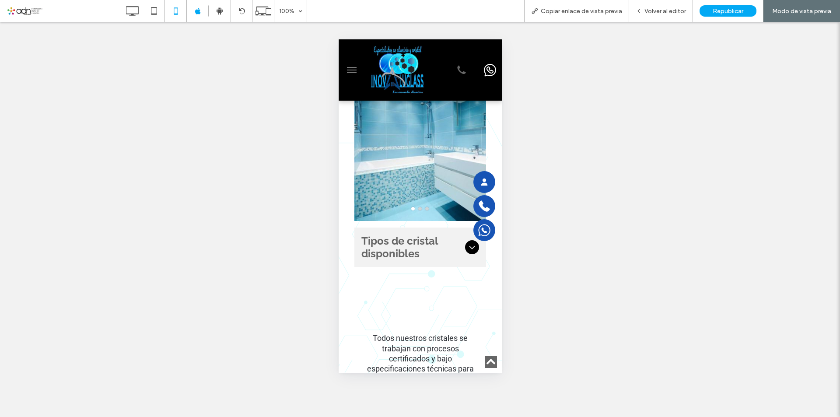
scroll to position [3388, 0]
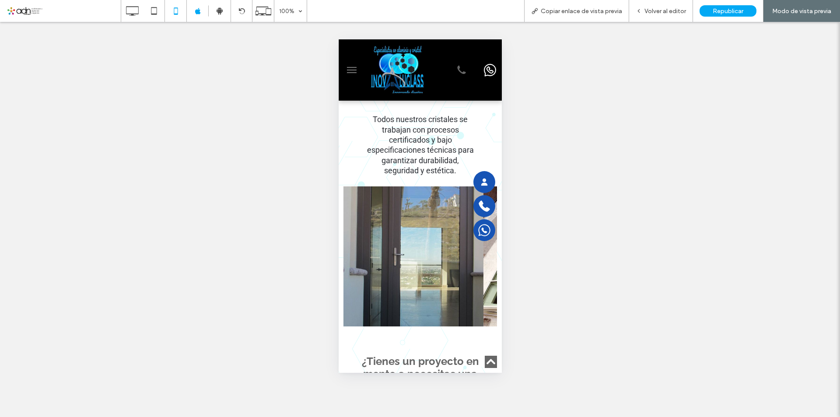
click at [350, 69] on button "menu" at bounding box center [352, 70] width 18 height 18
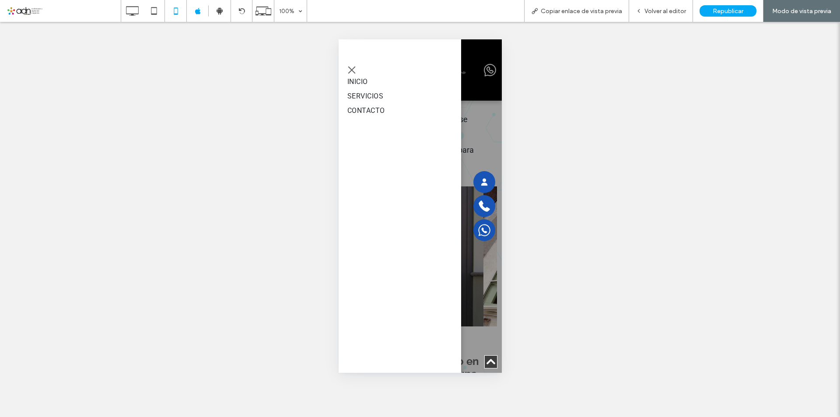
click at [350, 69] on span "menu" at bounding box center [351, 69] width 7 height 7
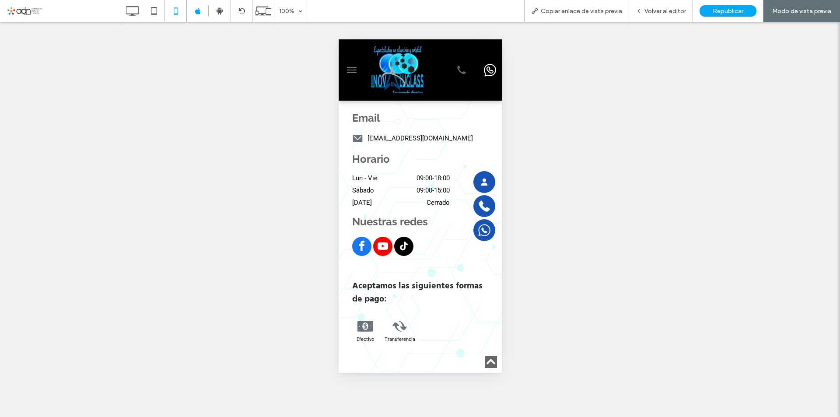
scroll to position [3879, 0]
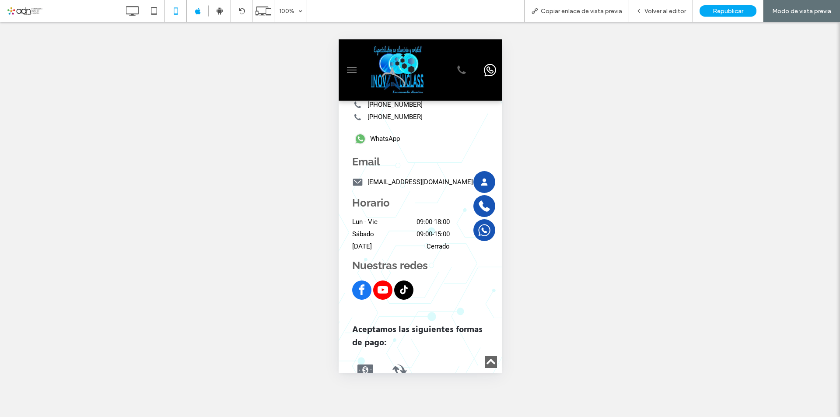
click at [357, 98] on icon at bounding box center [357, 92] width 11 height 11
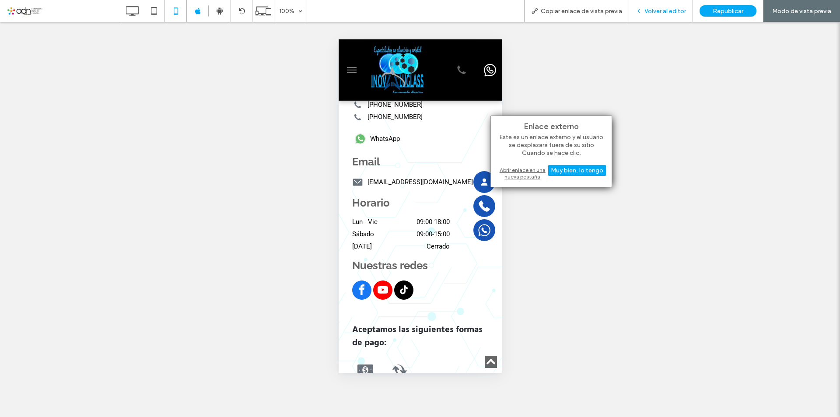
click at [667, 11] on span "Volver al editor" at bounding box center [666, 10] width 42 height 7
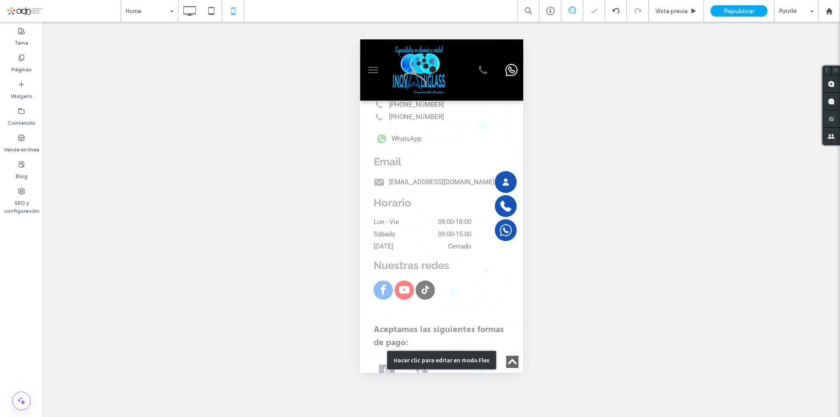
click at [376, 144] on div "Hacer clic para editar en modo Flex" at bounding box center [441, 360] width 163 height 817
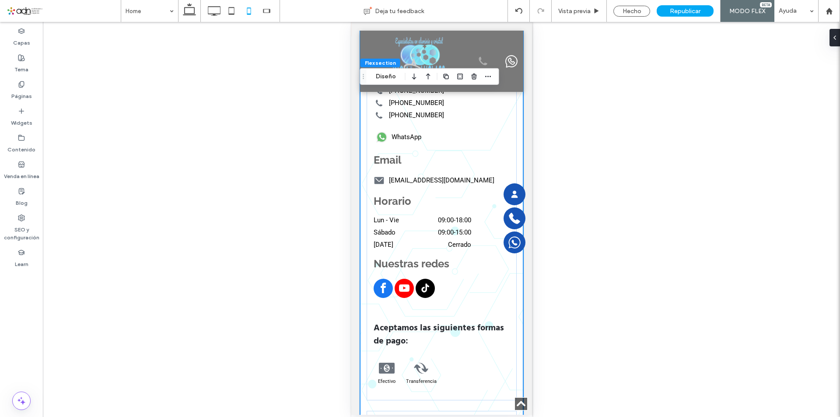
scroll to position [3785, 0]
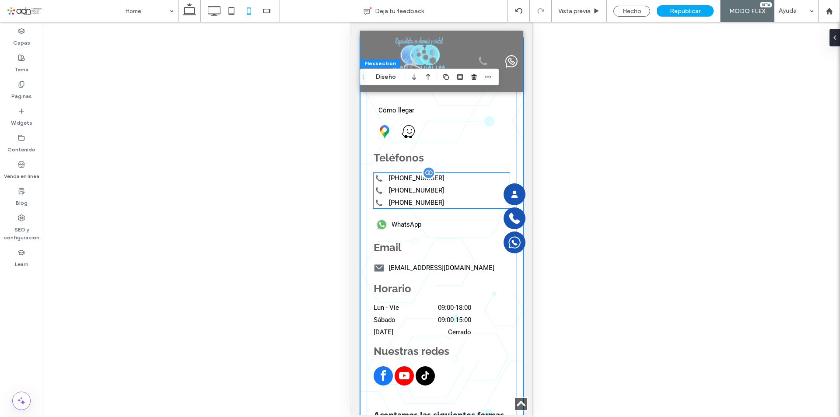
click at [376, 182] on icon at bounding box center [379, 178] width 7 height 7
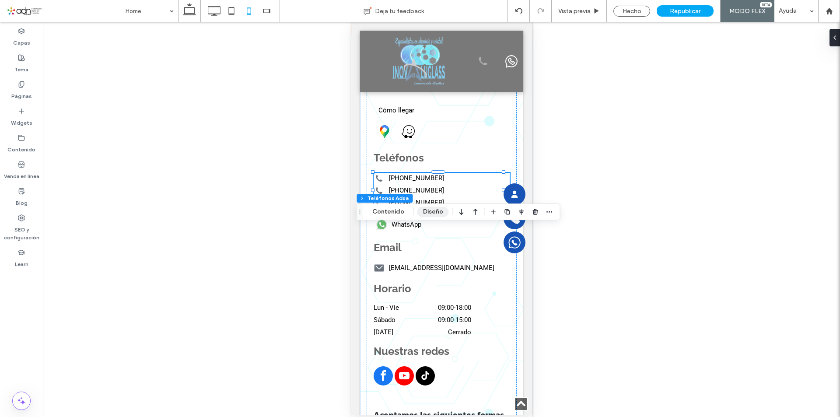
click at [435, 208] on button "Diseño" at bounding box center [434, 212] width 32 height 11
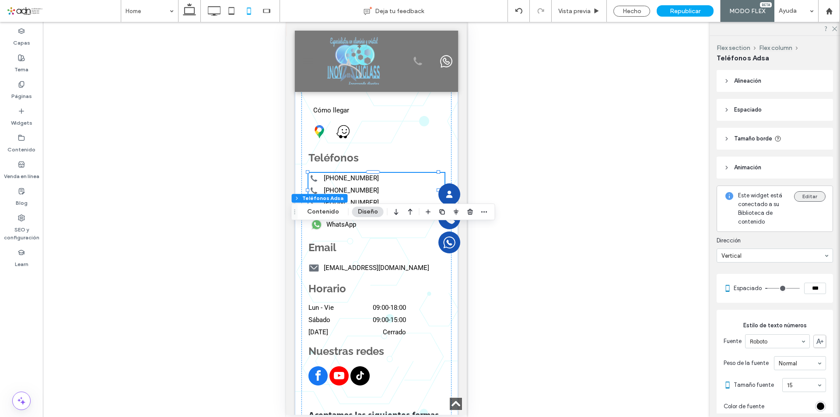
click at [802, 197] on button "Editar" at bounding box center [811, 196] width 32 height 11
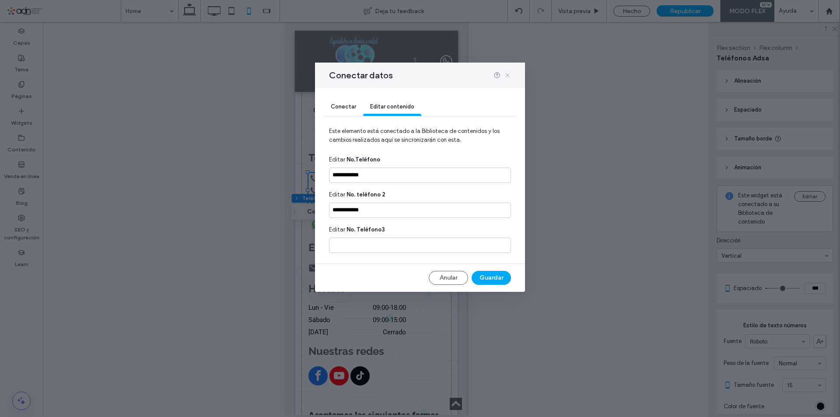
click at [508, 75] on icon at bounding box center [507, 75] width 7 height 7
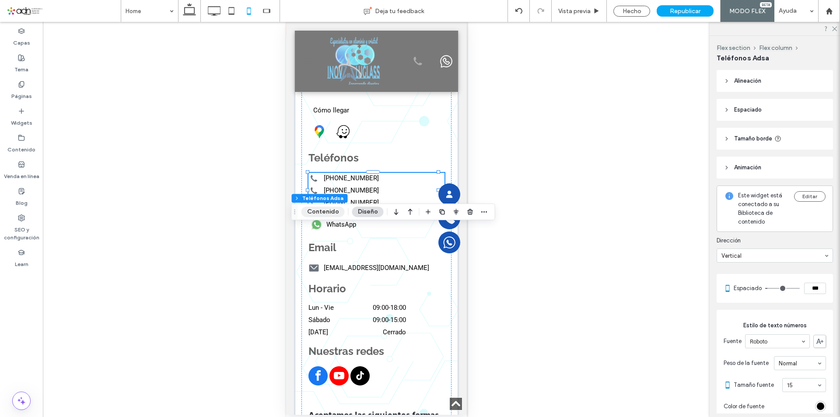
click at [320, 213] on button "Contenido" at bounding box center [323, 212] width 43 height 11
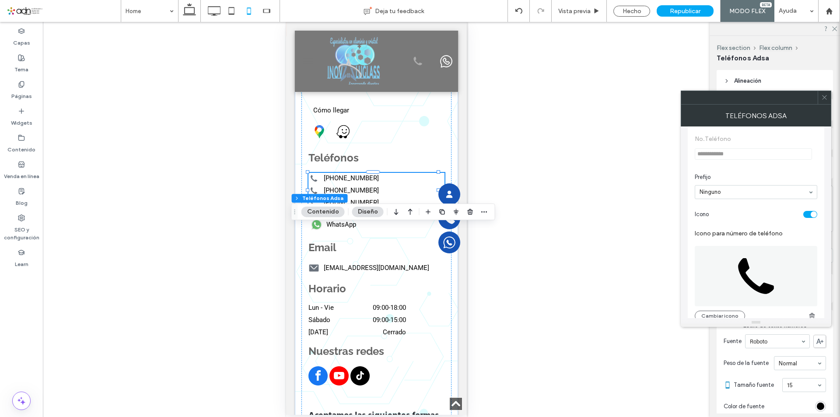
scroll to position [131, 0]
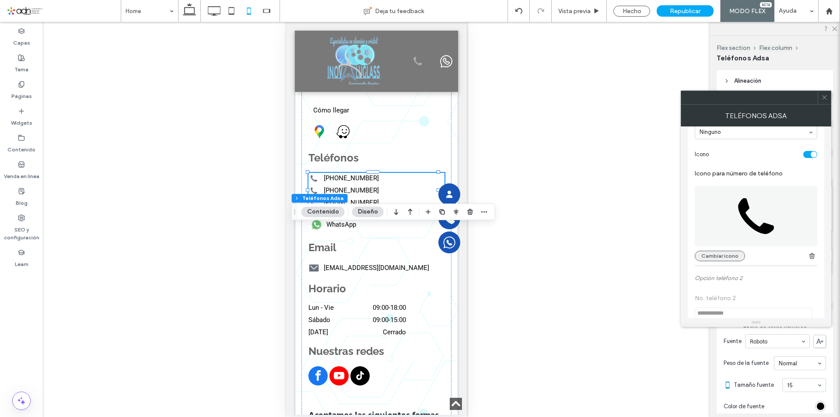
click at [734, 256] on button "Cambiar icono" at bounding box center [720, 256] width 50 height 11
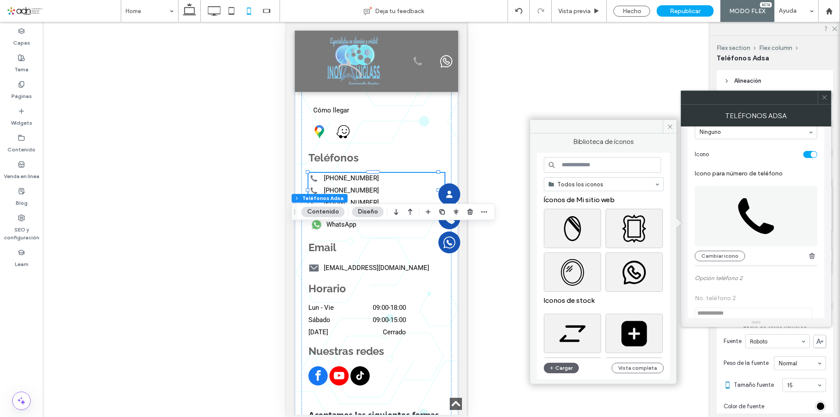
click at [575, 165] on input at bounding box center [602, 165] width 117 height 16
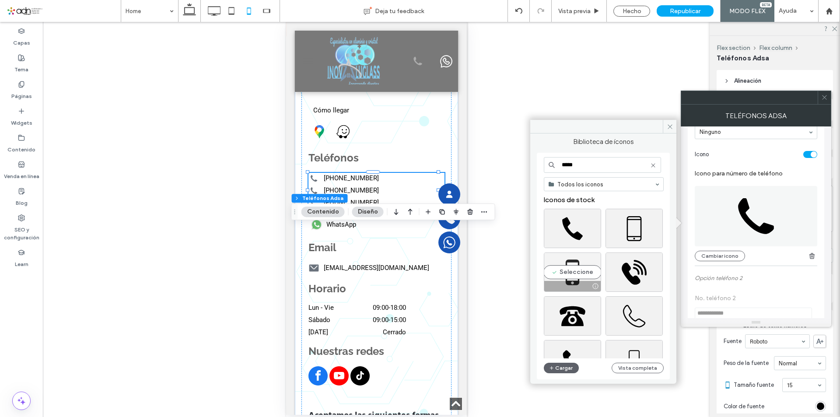
type input "*****"
click at [579, 270] on div "Seleccione" at bounding box center [572, 272] width 57 height 39
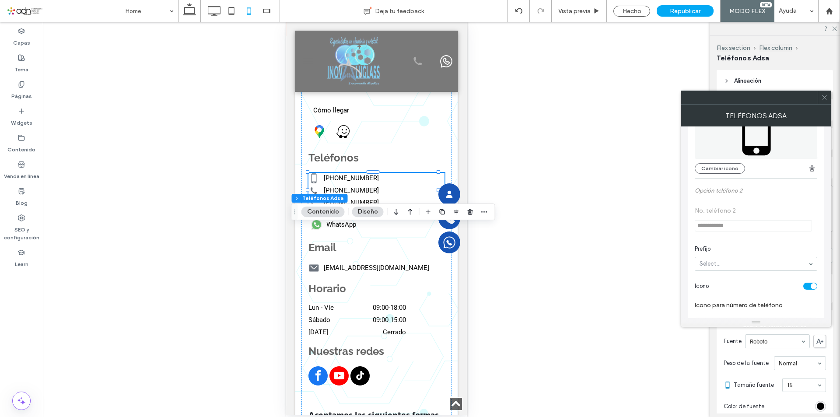
scroll to position [350, 0]
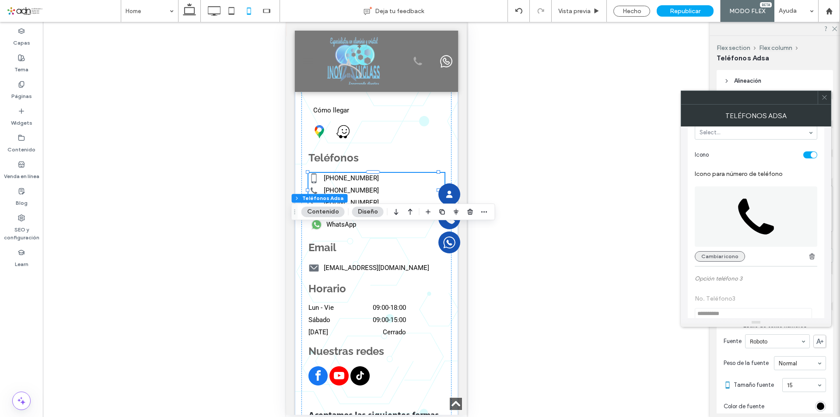
click at [720, 254] on button "Cambiar icono" at bounding box center [720, 256] width 50 height 11
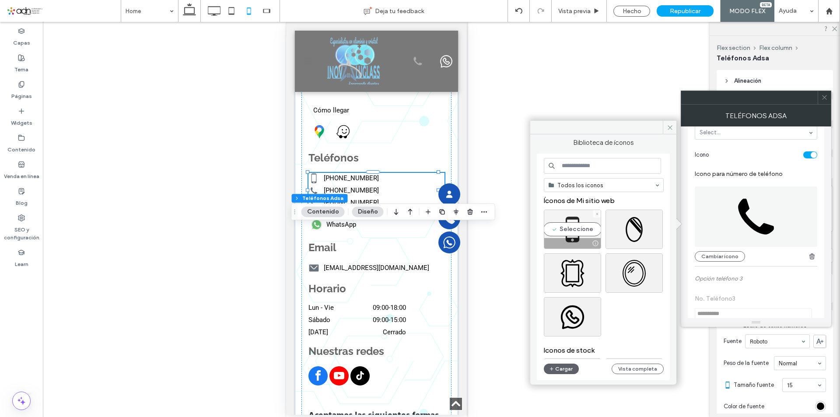
click at [574, 229] on div "Seleccione" at bounding box center [572, 229] width 57 height 39
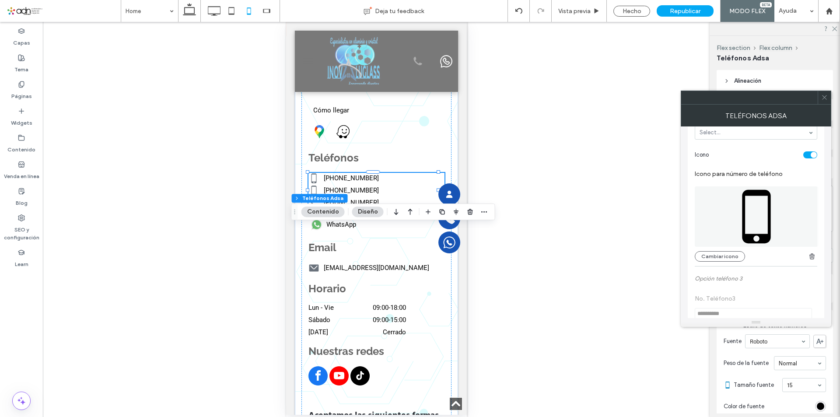
click at [827, 97] on icon at bounding box center [825, 97] width 7 height 7
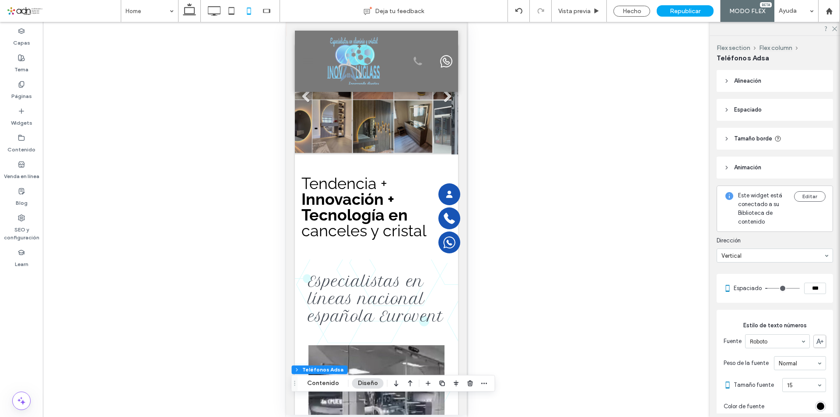
scroll to position [0, 0]
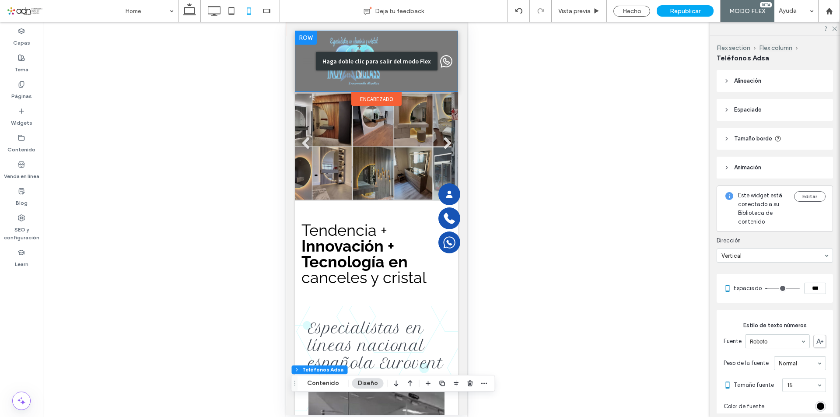
click at [413, 64] on div "Haga doble clic para salir del modo Flex" at bounding box center [377, 61] width 122 height 18
click at [419, 46] on div "Haga doble clic para salir del modo Flex" at bounding box center [376, 61] width 163 height 61
click at [382, 58] on div "Haga doble clic para salir del modo Flex" at bounding box center [377, 61] width 122 height 18
click at [387, 58] on div "Haga doble clic para salir del modo Flex" at bounding box center [377, 61] width 122 height 18
drag, startPoint x: 387, startPoint y: 58, endPoint x: 960, endPoint y: 68, distance: 574.0
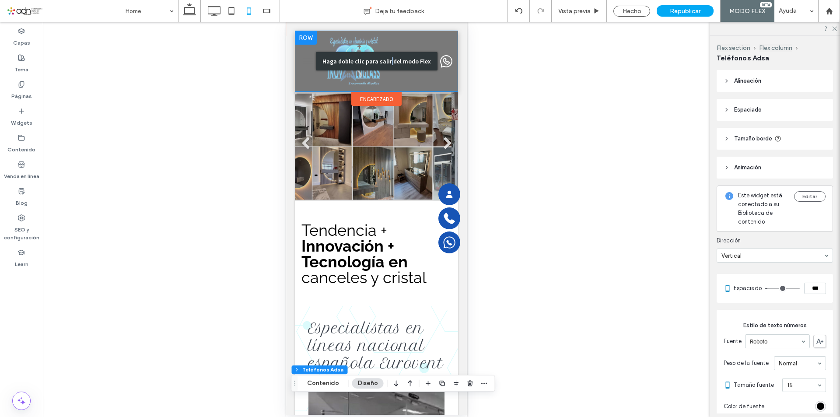
click at [387, 58] on div "Haga doble clic para salir del modo Flex" at bounding box center [377, 61] width 122 height 18
click at [314, 57] on div at bounding box center [312, 61] width 26 height 53
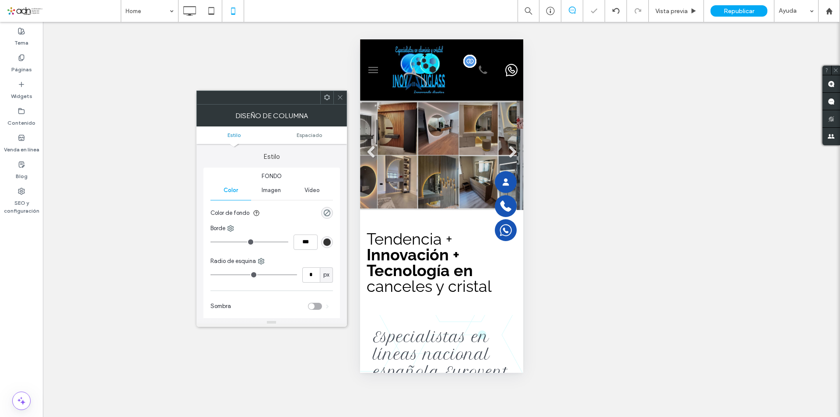
click at [478, 68] on icon at bounding box center [483, 69] width 14 height 17
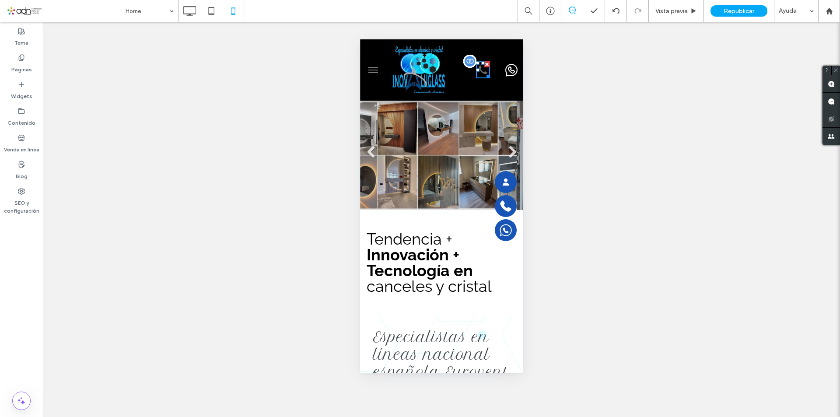
click at [478, 70] on icon at bounding box center [483, 69] width 14 height 17
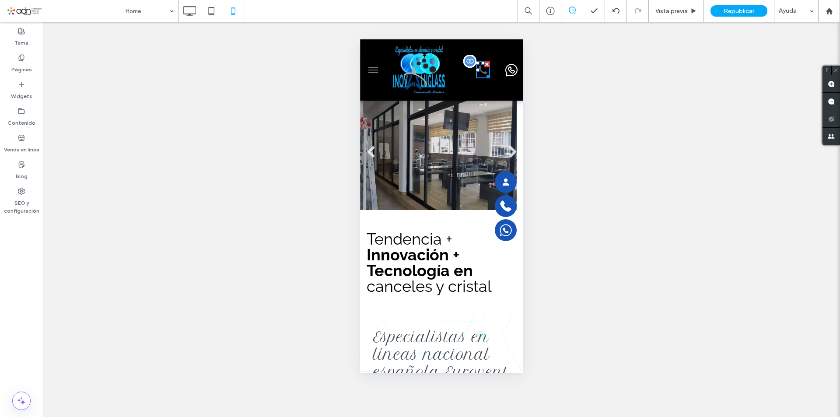
click at [478, 70] on icon at bounding box center [483, 69] width 14 height 17
click at [838, 68] on icon at bounding box center [836, 70] width 6 height 6
click at [479, 70] on icon at bounding box center [483, 69] width 14 height 17
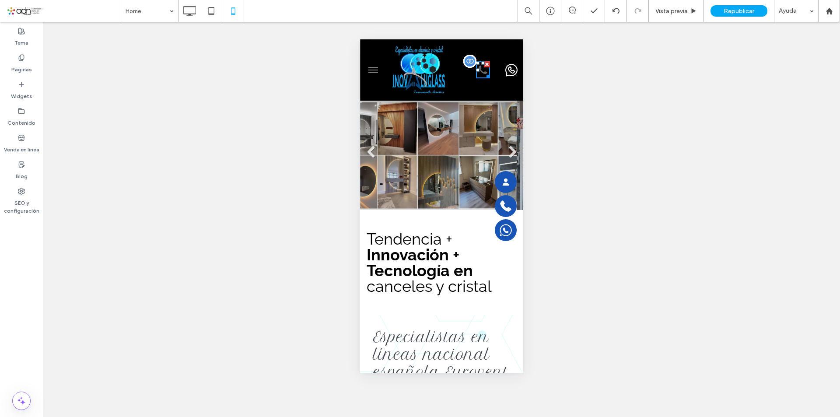
click at [479, 70] on icon at bounding box center [483, 69] width 14 height 17
click at [479, 71] on icon at bounding box center [483, 70] width 8 height 8
click at [483, 72] on div at bounding box center [486, 75] width 7 height 7
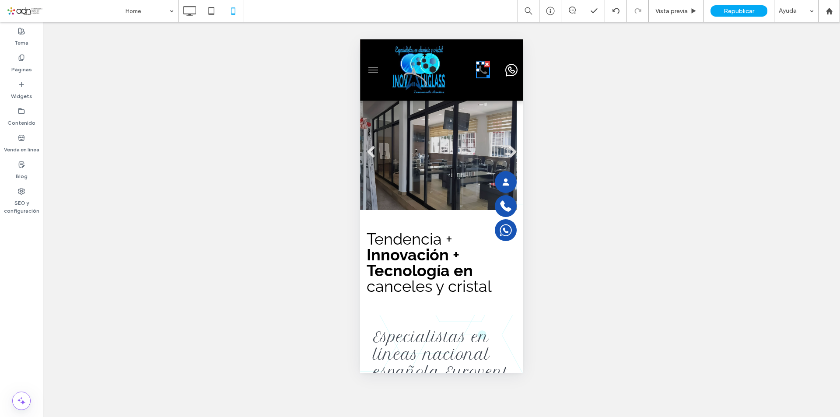
click at [478, 85] on div at bounding box center [480, 70] width 26 height 53
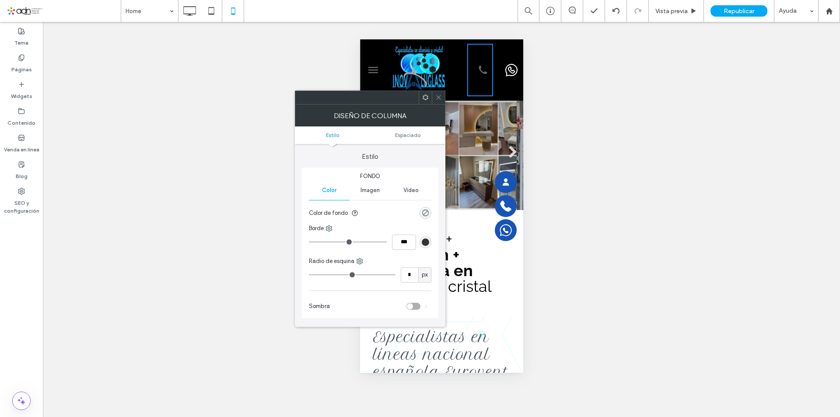
click at [439, 102] on span at bounding box center [439, 97] width 7 height 13
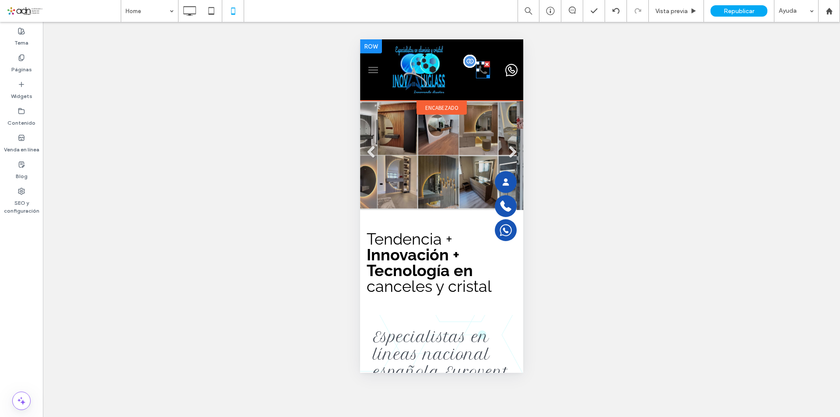
click at [478, 70] on icon at bounding box center [483, 69] width 14 height 17
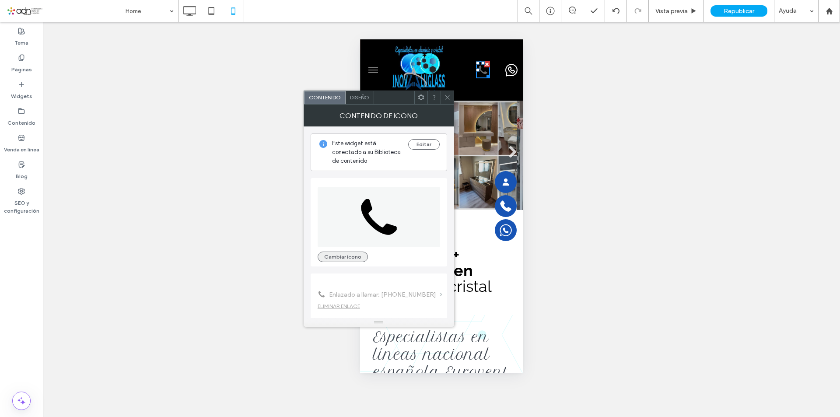
click at [351, 252] on button "Cambiar icono" at bounding box center [343, 257] width 50 height 11
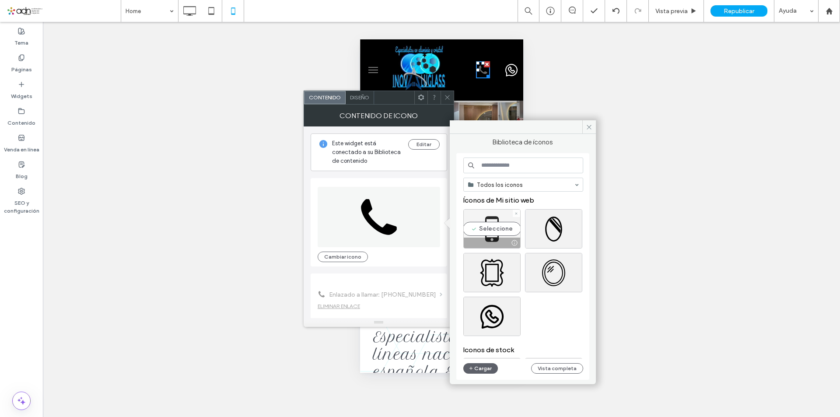
click at [490, 224] on div "Seleccione" at bounding box center [492, 228] width 57 height 39
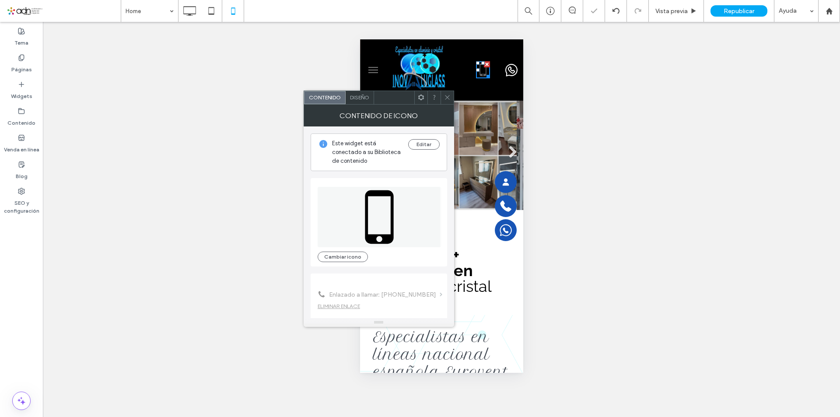
click at [447, 103] on span at bounding box center [447, 97] width 7 height 13
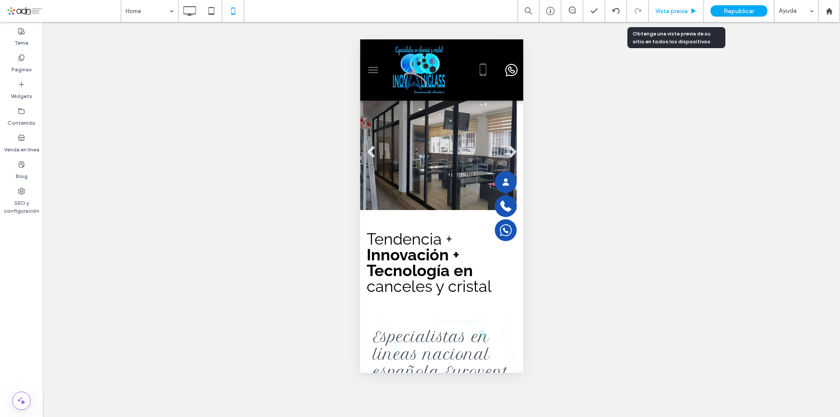
click at [672, 11] on span "Vista previa" at bounding box center [672, 10] width 32 height 7
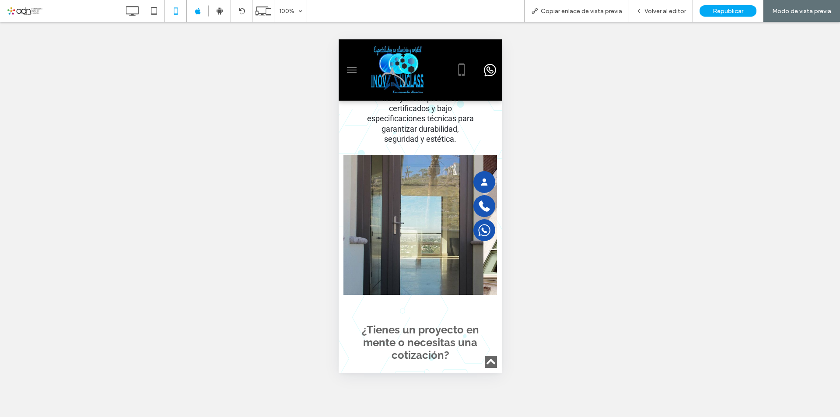
scroll to position [3502, 0]
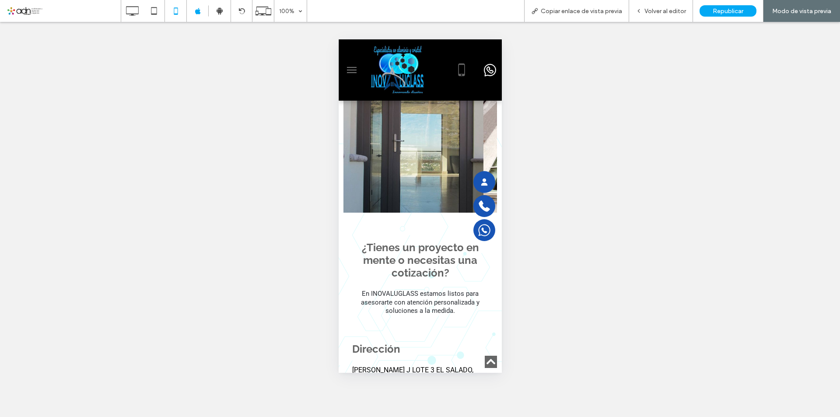
click at [388, 194] on img at bounding box center [413, 143] width 140 height 140
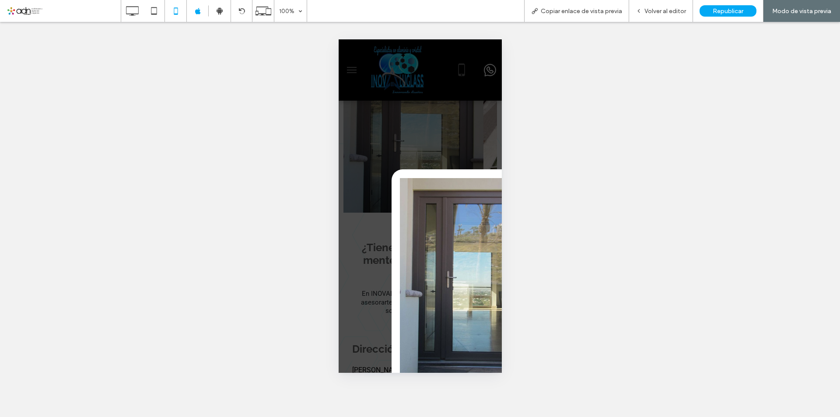
click at [431, 148] on div "INOVALUGLASS" at bounding box center [419, 206] width 163 height 334
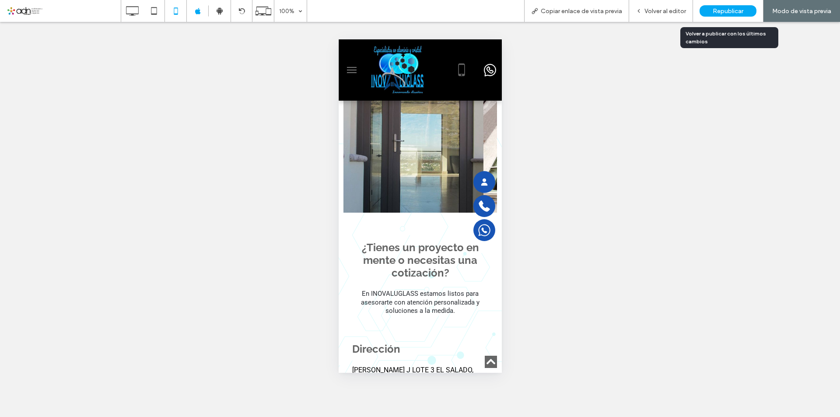
click at [735, 5] on div "Republicar" at bounding box center [728, 10] width 57 height 11
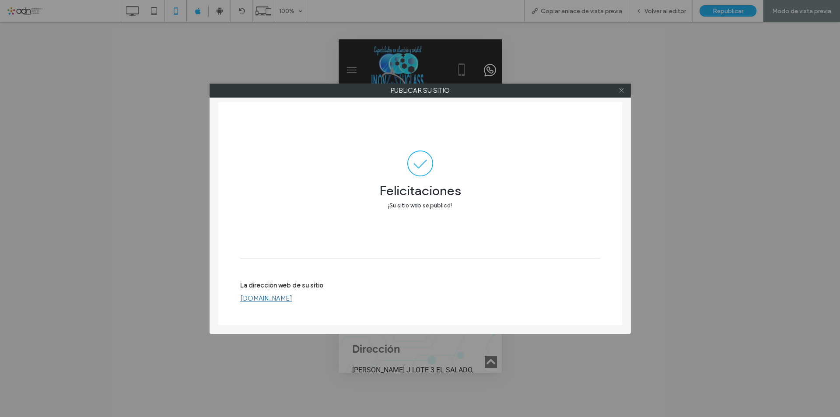
click at [622, 89] on icon at bounding box center [622, 90] width 7 height 7
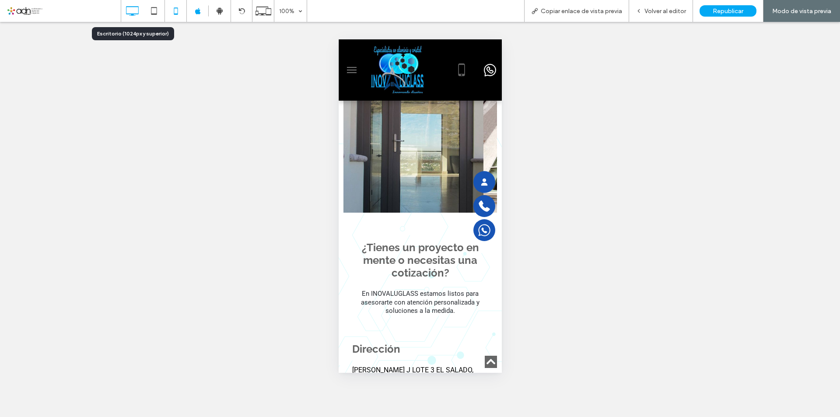
click at [135, 14] on use at bounding box center [133, 11] width 13 height 10
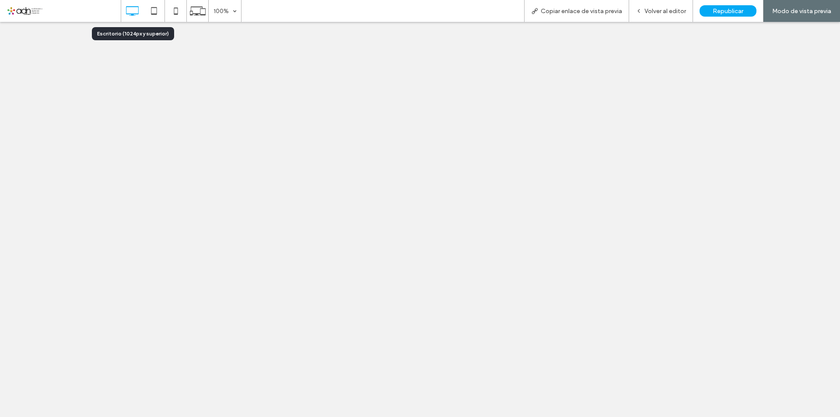
scroll to position [0, 0]
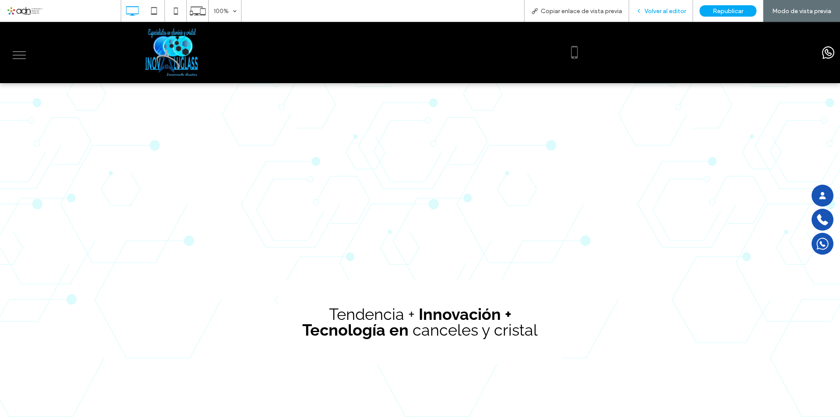
click at [665, 7] on span "Volver al editor" at bounding box center [666, 10] width 42 height 7
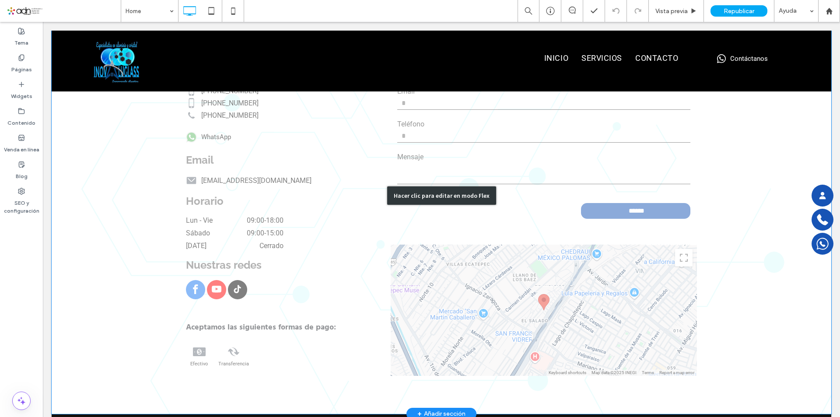
scroll to position [2179, 0]
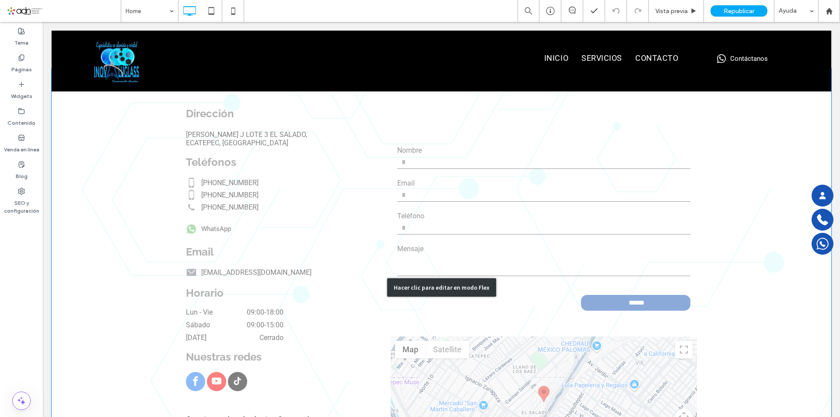
click at [185, 174] on div "Hacer clic para editar en modo Flex" at bounding box center [442, 287] width 780 height 437
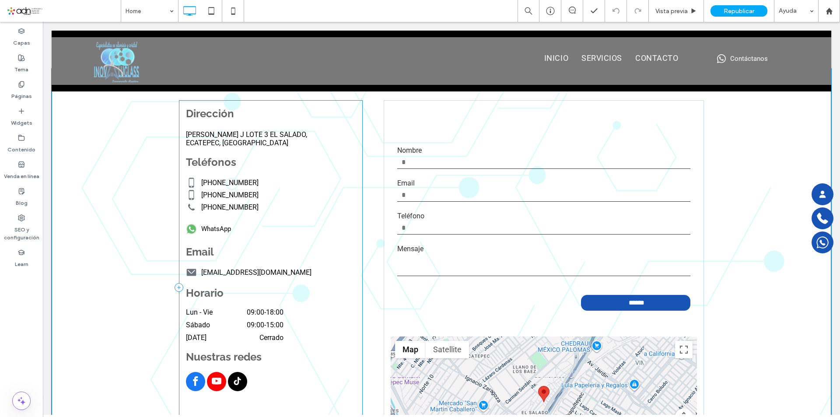
scroll to position [2142, 0]
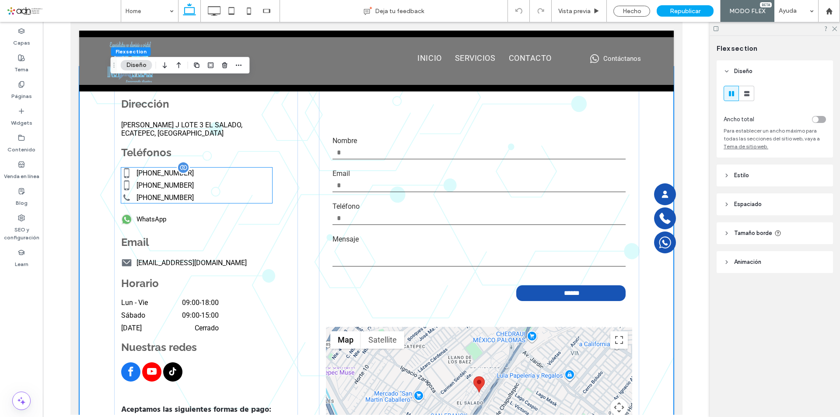
click at [123, 169] on icon at bounding box center [126, 173] width 11 height 11
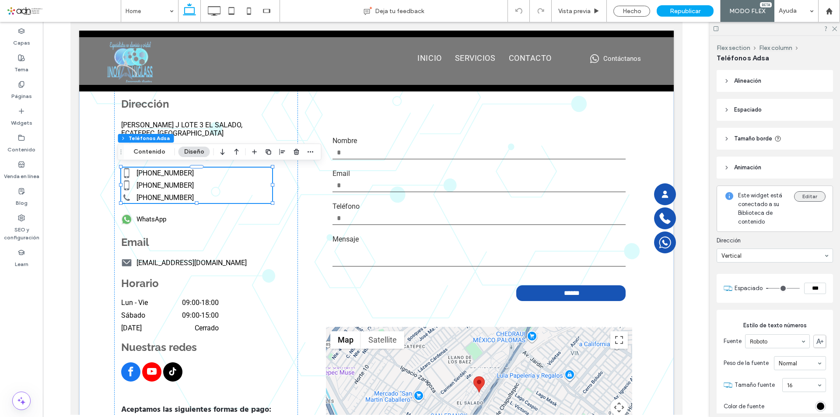
click at [812, 194] on button "Editar" at bounding box center [811, 196] width 32 height 11
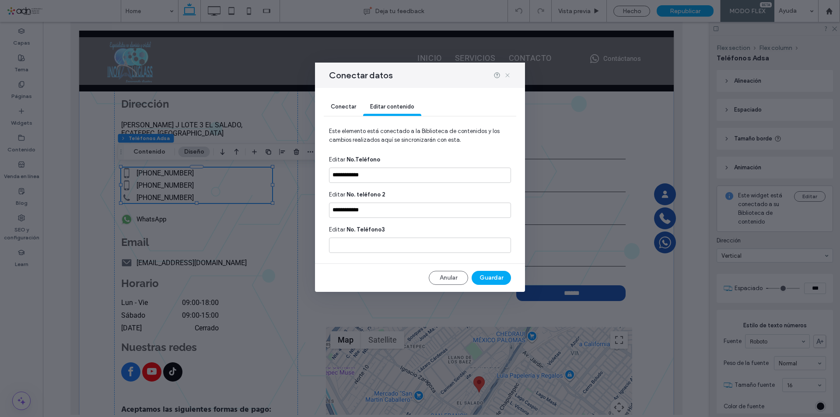
drag, startPoint x: 508, startPoint y: 76, endPoint x: 515, endPoint y: 45, distance: 31.4
click at [508, 76] on icon at bounding box center [507, 75] width 7 height 7
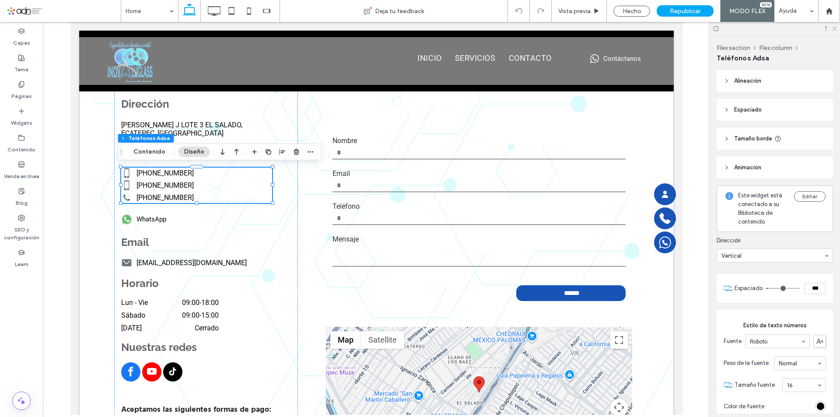
click at [836, 27] on icon at bounding box center [835, 28] width 6 height 6
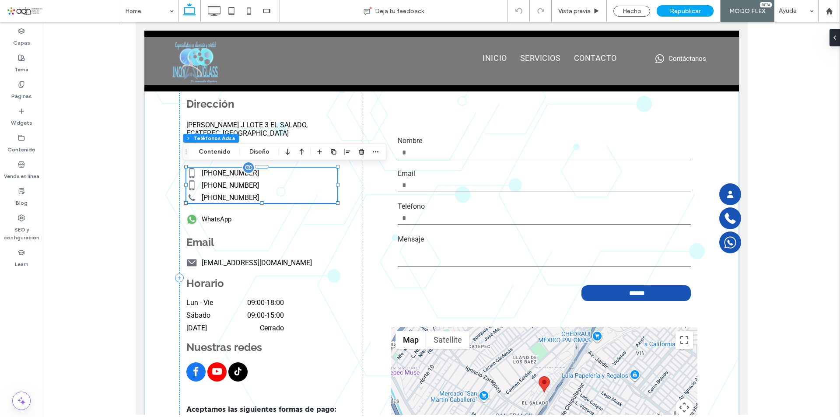
click at [187, 174] on icon at bounding box center [191, 173] width 11 height 11
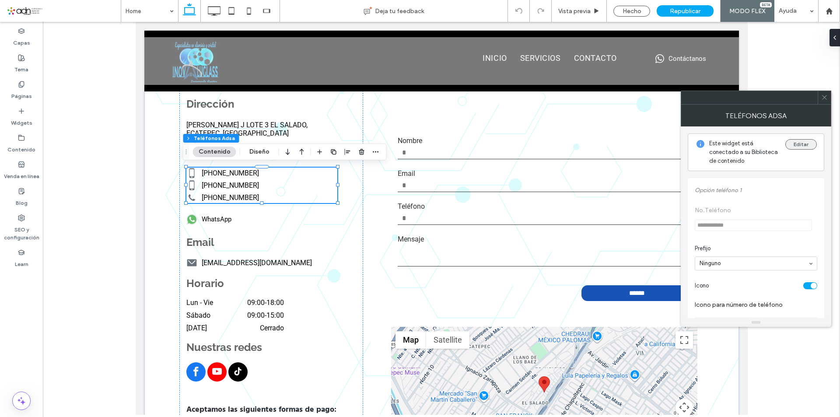
click at [803, 143] on button "Editar" at bounding box center [802, 144] width 32 height 11
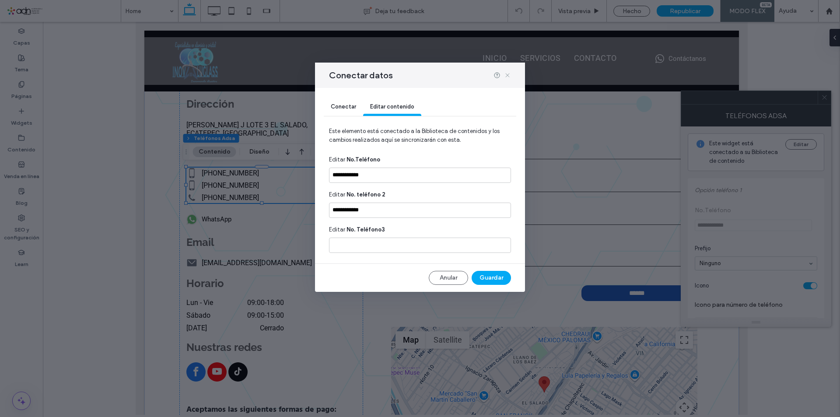
click at [508, 75] on icon at bounding box center [507, 75] width 7 height 7
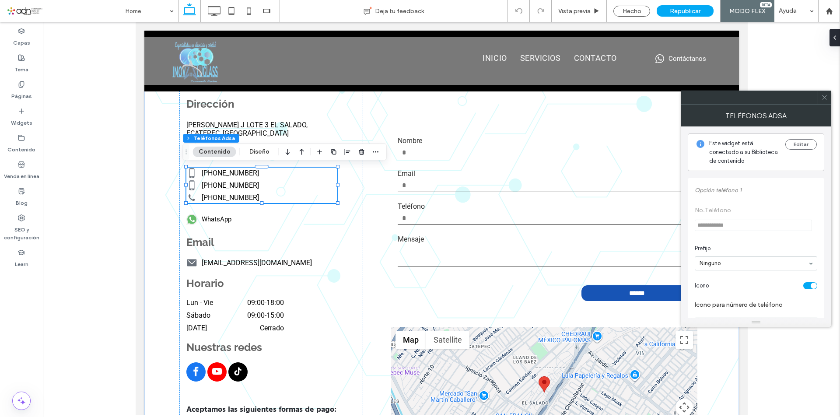
click at [826, 101] on span at bounding box center [825, 97] width 7 height 13
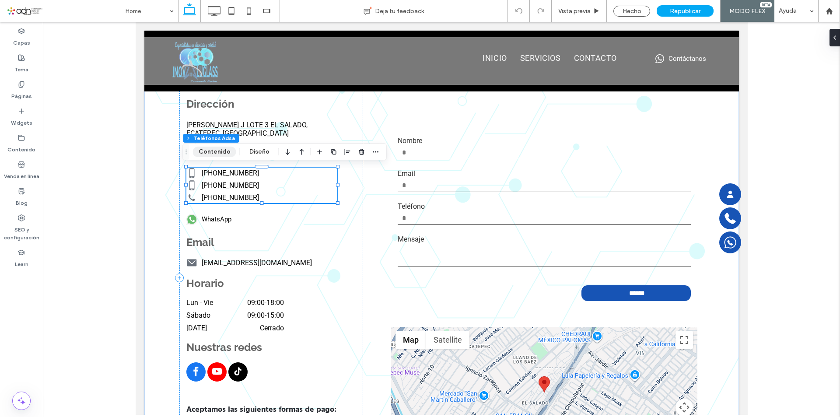
click at [207, 152] on button "Contenido" at bounding box center [214, 152] width 43 height 11
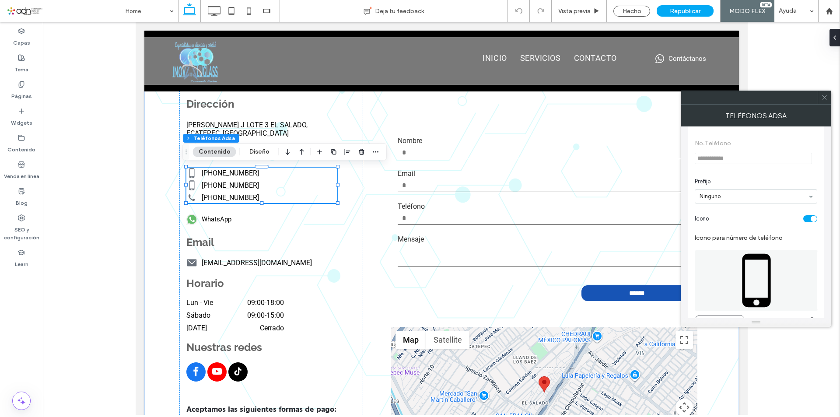
scroll to position [175, 0]
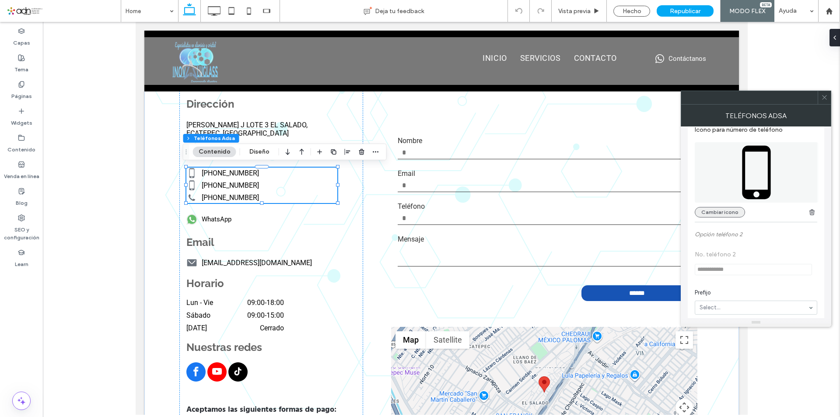
click at [722, 212] on button "Cambiar icono" at bounding box center [720, 212] width 50 height 11
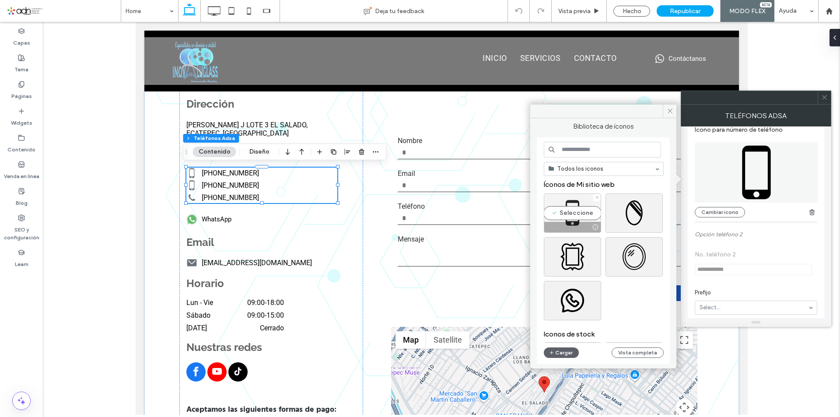
click at [578, 212] on div "Seleccione" at bounding box center [572, 212] width 57 height 39
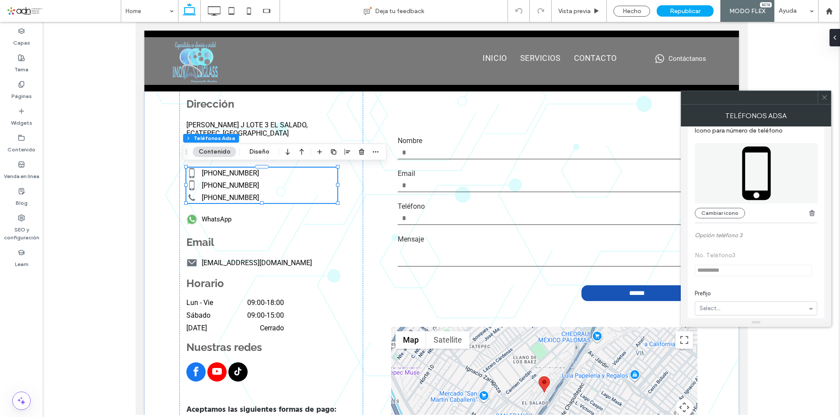
scroll to position [394, 0]
click at [826, 100] on icon at bounding box center [825, 97] width 7 height 7
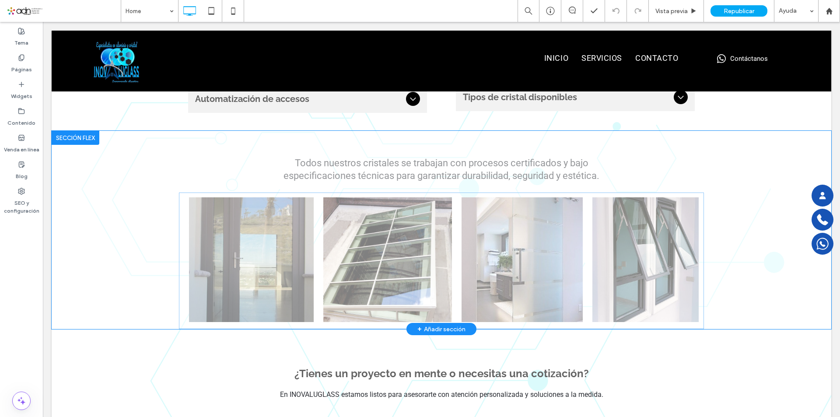
scroll to position [1795, 0]
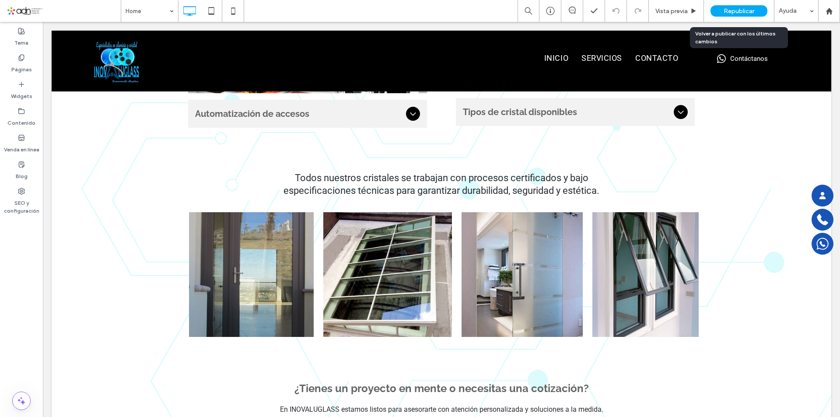
click at [738, 10] on span "Republicar" at bounding box center [739, 10] width 31 height 7
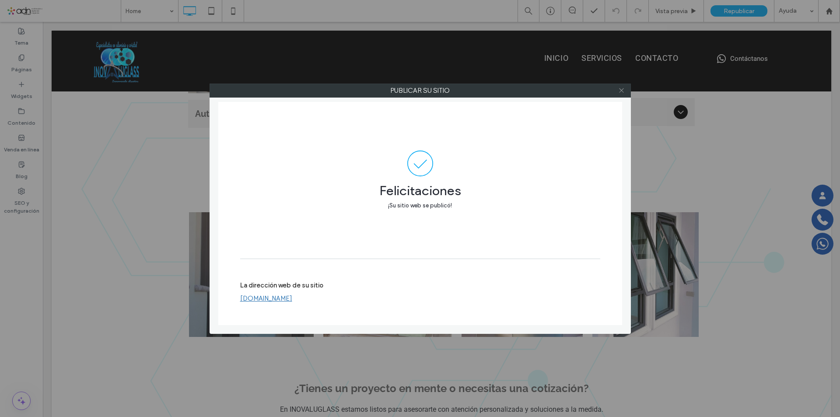
click at [623, 88] on icon at bounding box center [622, 90] width 7 height 7
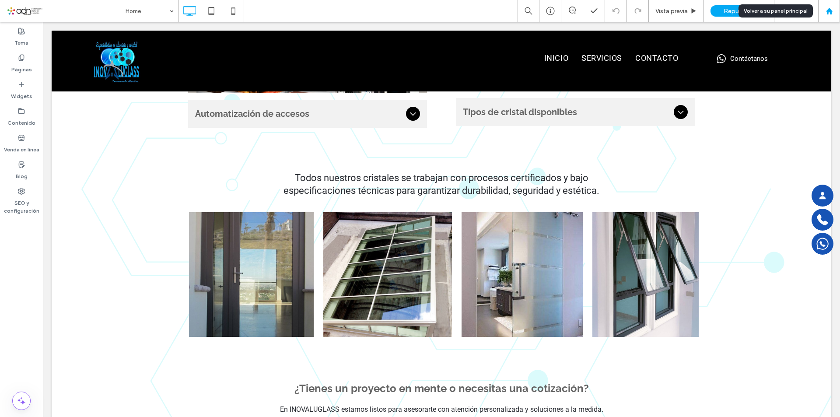
click at [830, 11] on use at bounding box center [829, 10] width 7 height 7
